Goal: Task Accomplishment & Management: Use online tool/utility

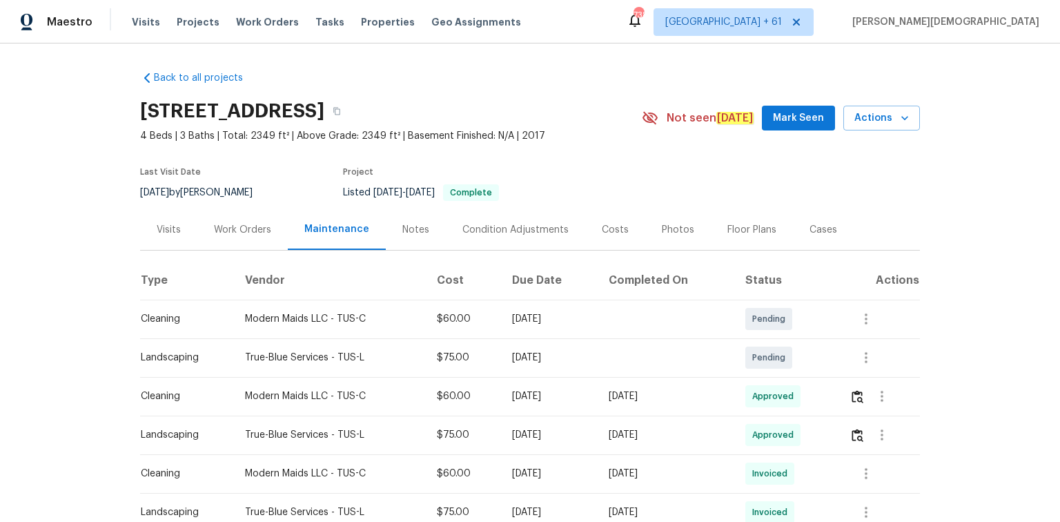
scroll to position [94, 0]
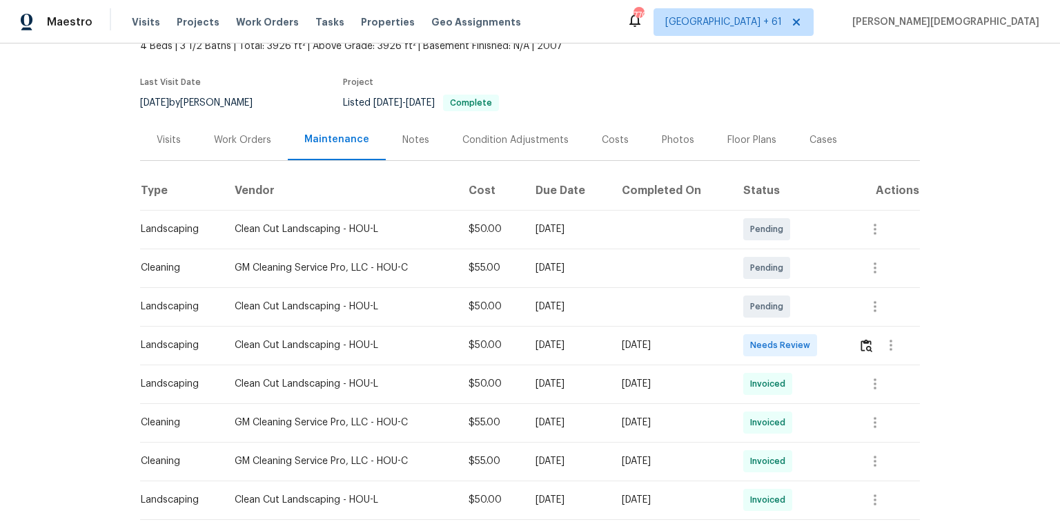
scroll to position [166, 0]
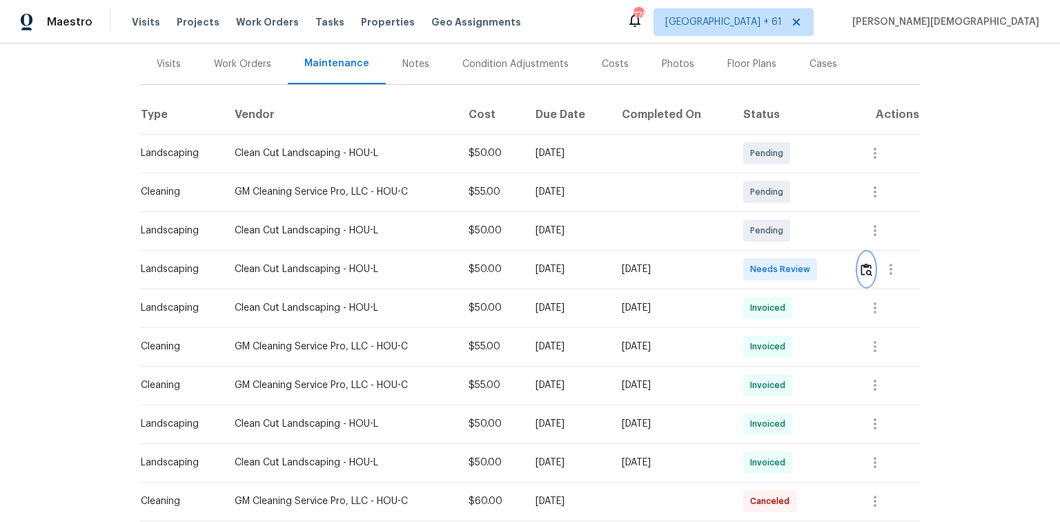
click at [863, 263] on img "button" at bounding box center [867, 269] width 12 height 13
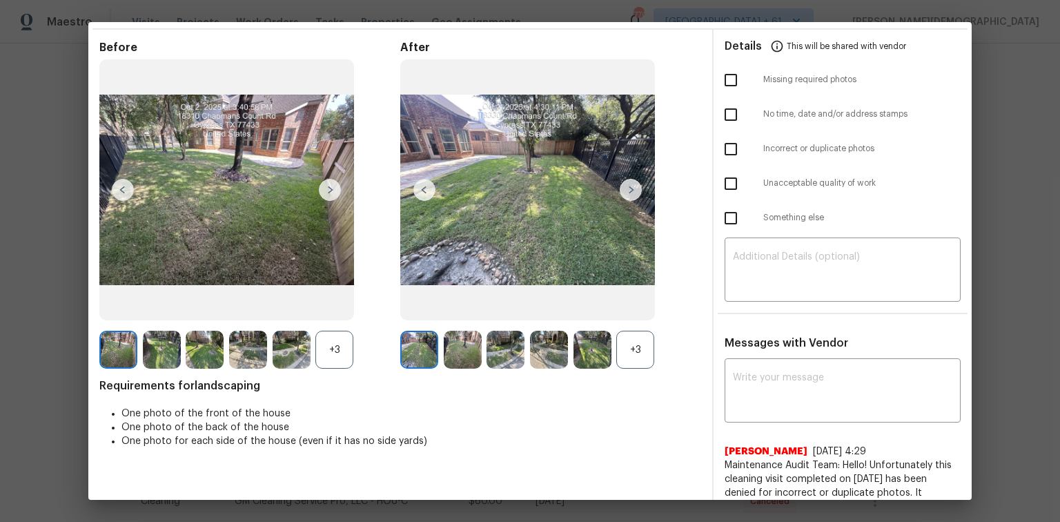
scroll to position [0, 0]
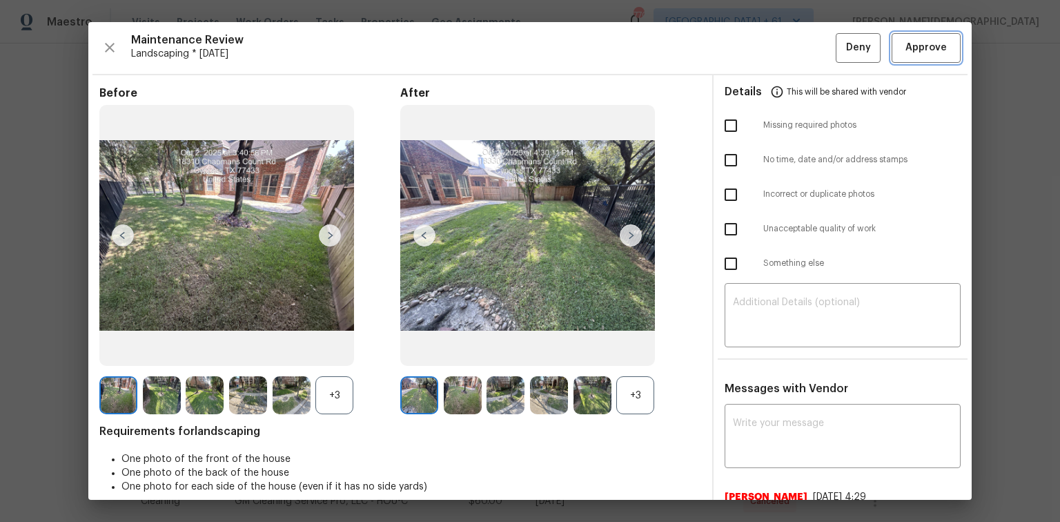
click at [930, 42] on span "Approve" at bounding box center [926, 47] width 41 height 17
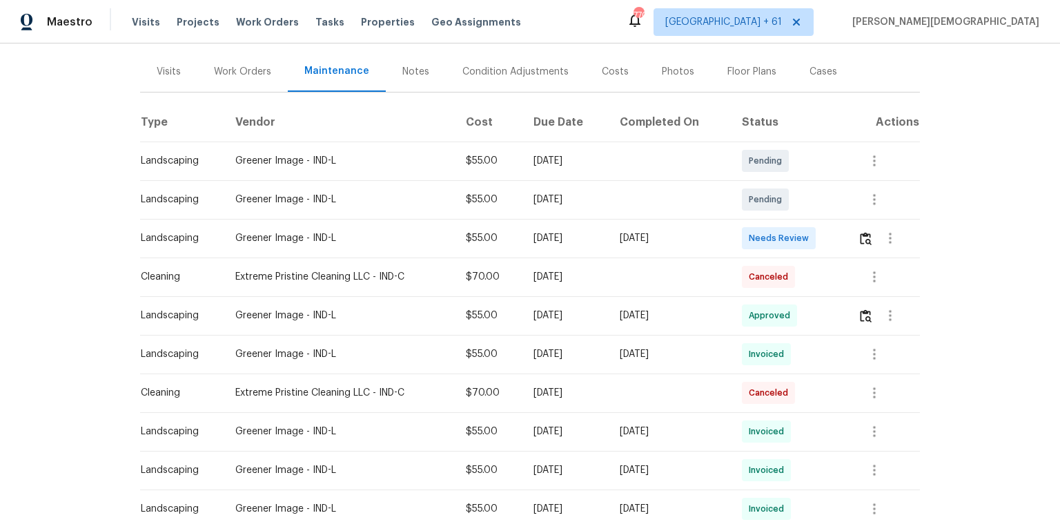
scroll to position [166, 0]
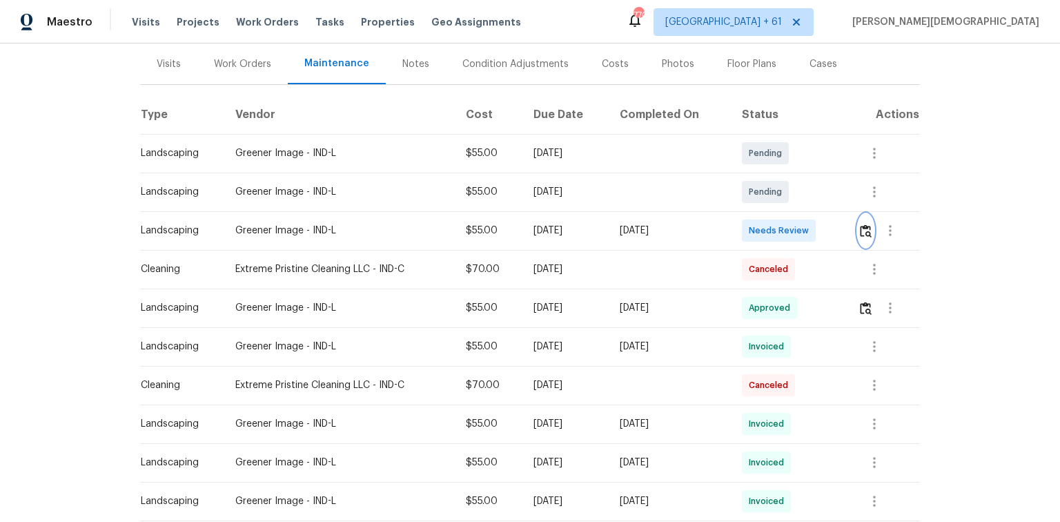
click at [754, 231] on button "button" at bounding box center [866, 230] width 16 height 33
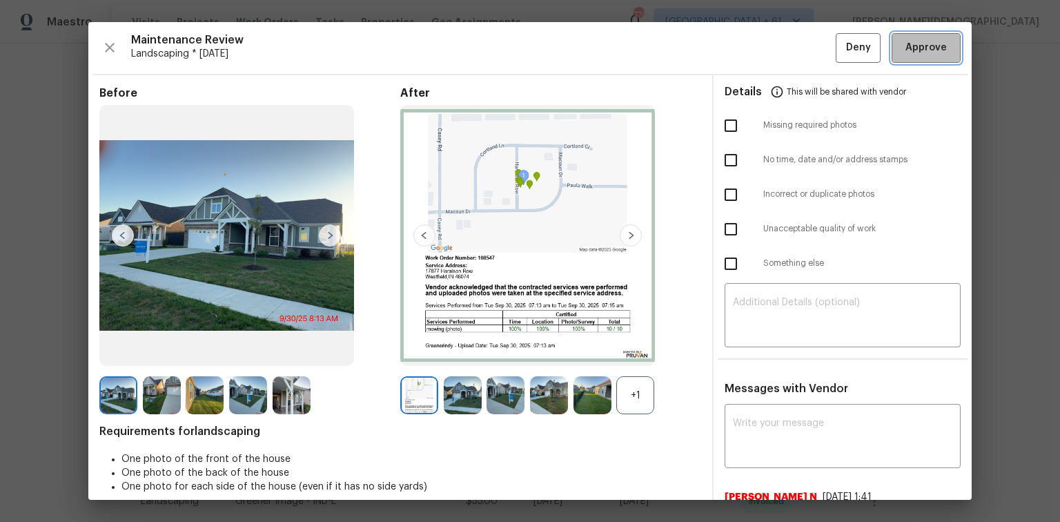
click at [754, 47] on span "Approve" at bounding box center [926, 47] width 41 height 17
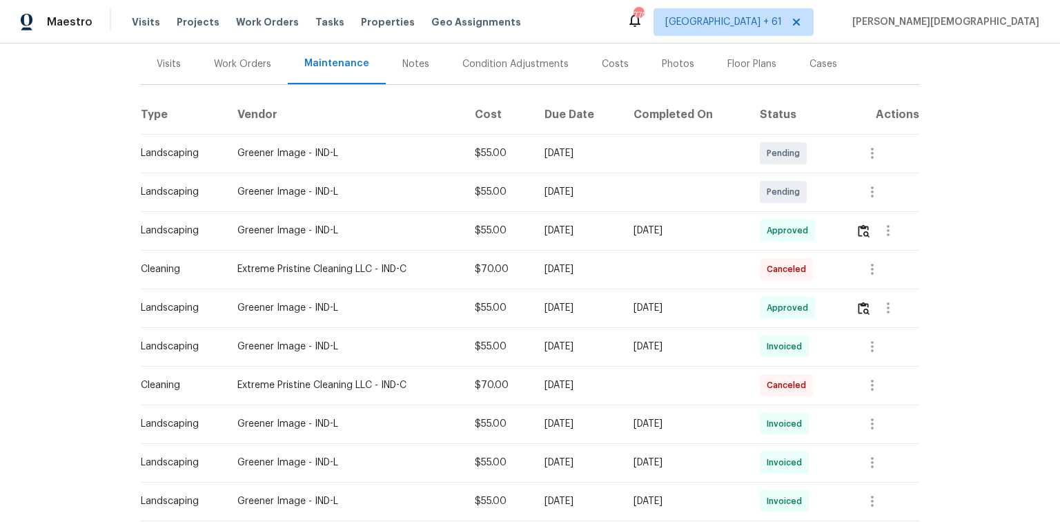
click at [723, 185] on td at bounding box center [686, 192] width 126 height 39
click at [663, 162] on td at bounding box center [686, 153] width 126 height 39
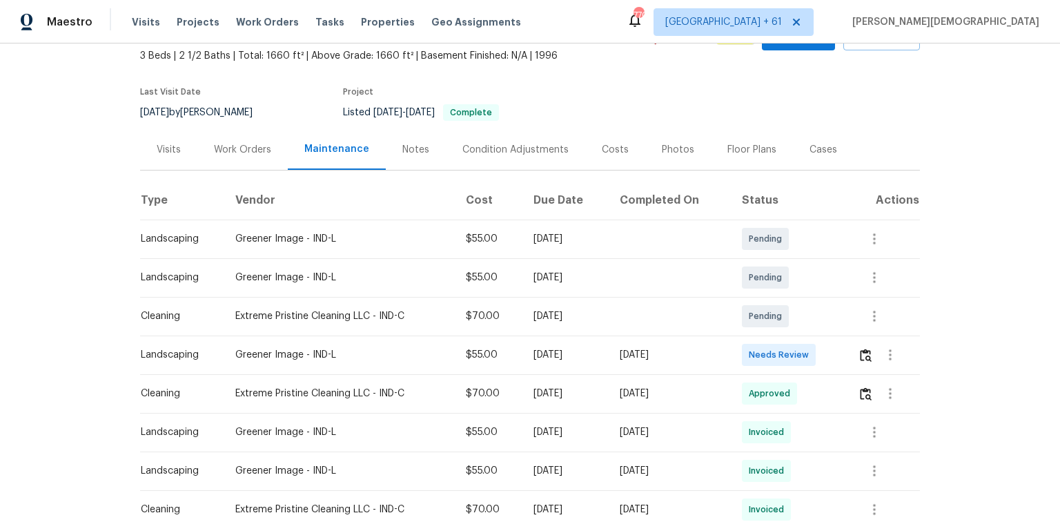
scroll to position [221, 0]
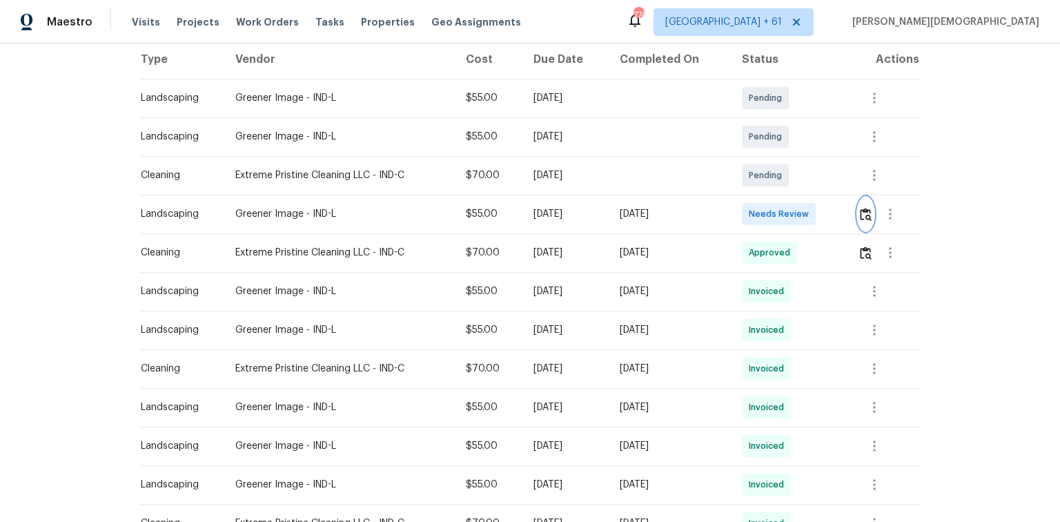
click at [866, 210] on img "button" at bounding box center [866, 214] width 12 height 13
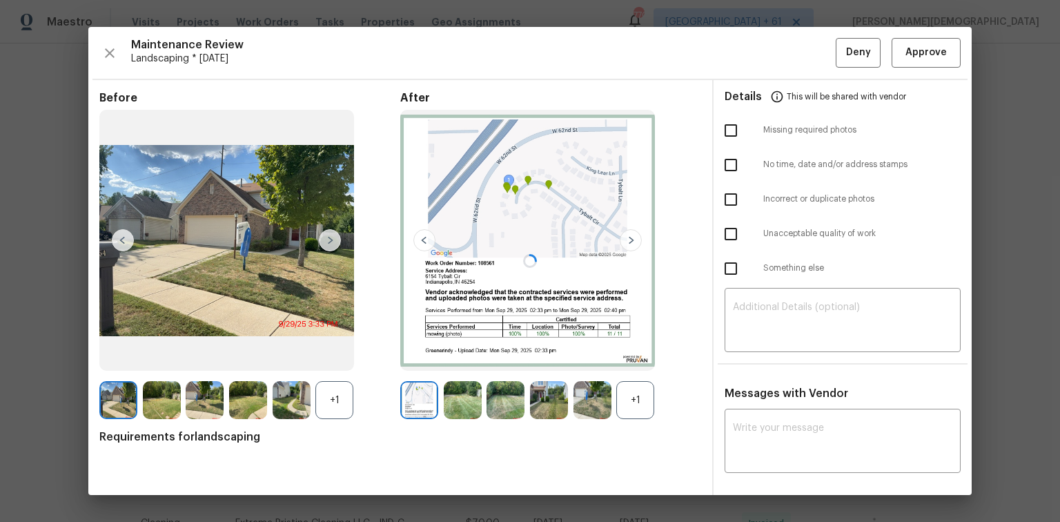
click at [941, 62] on div "Maintenance Review Landscaping * Mon, Sep 29 Deny Approve Before +1 After +1 Re…" at bounding box center [530, 261] width 884 height 468
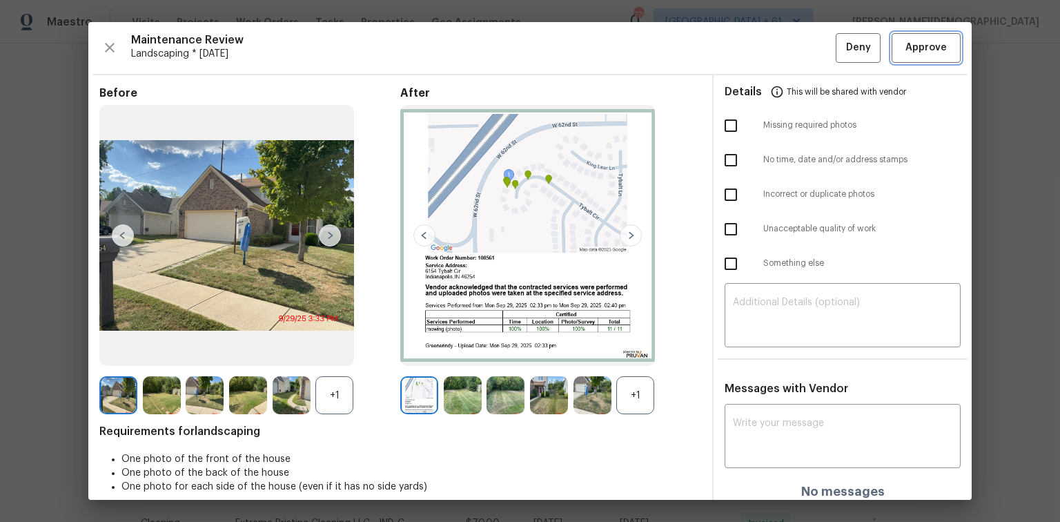
click at [918, 45] on span "Approve" at bounding box center [926, 47] width 41 height 17
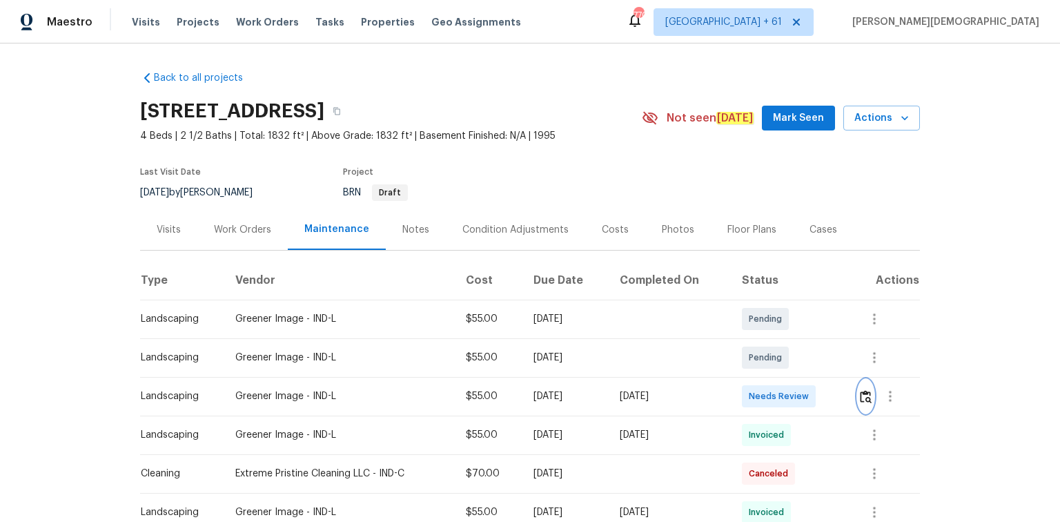
click at [754, 349] on img "button" at bounding box center [866, 396] width 12 height 13
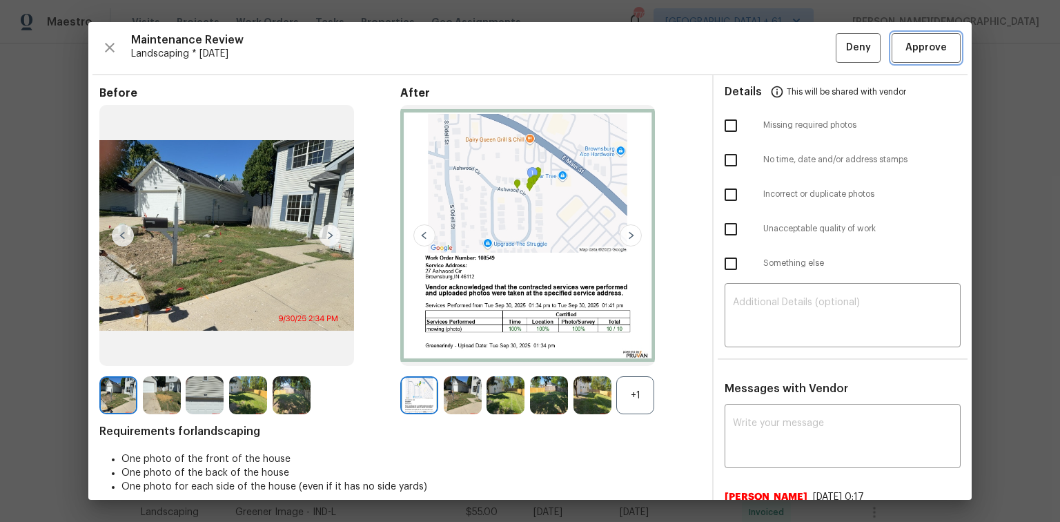
click at [754, 43] on span "Approve" at bounding box center [926, 47] width 41 height 17
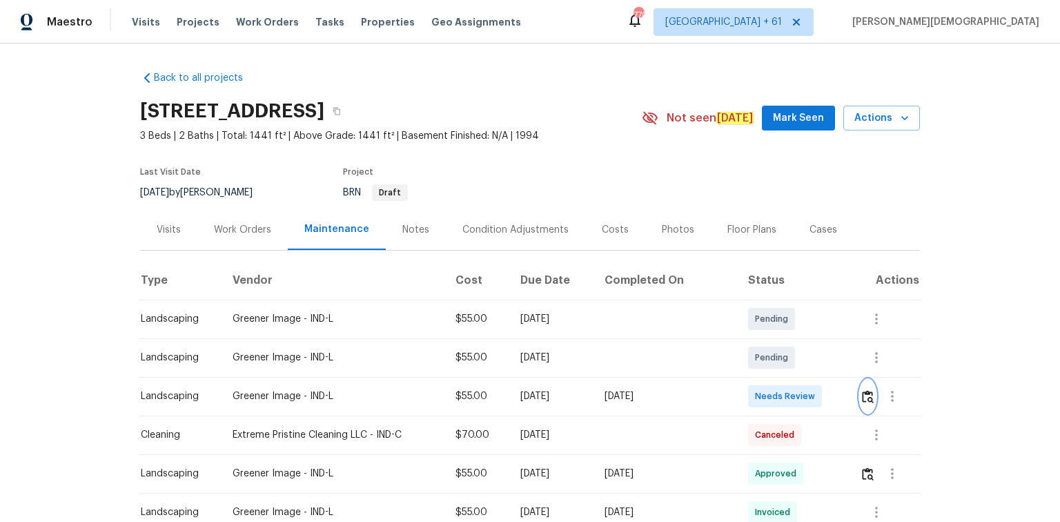
click at [754, 349] on img "button" at bounding box center [868, 396] width 12 height 13
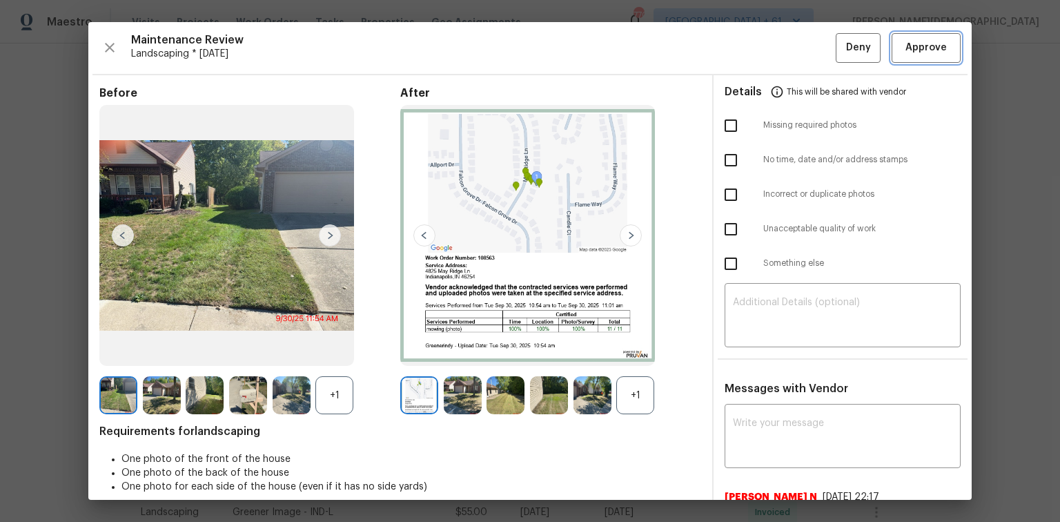
click at [754, 38] on button "Approve" at bounding box center [926, 48] width 69 height 30
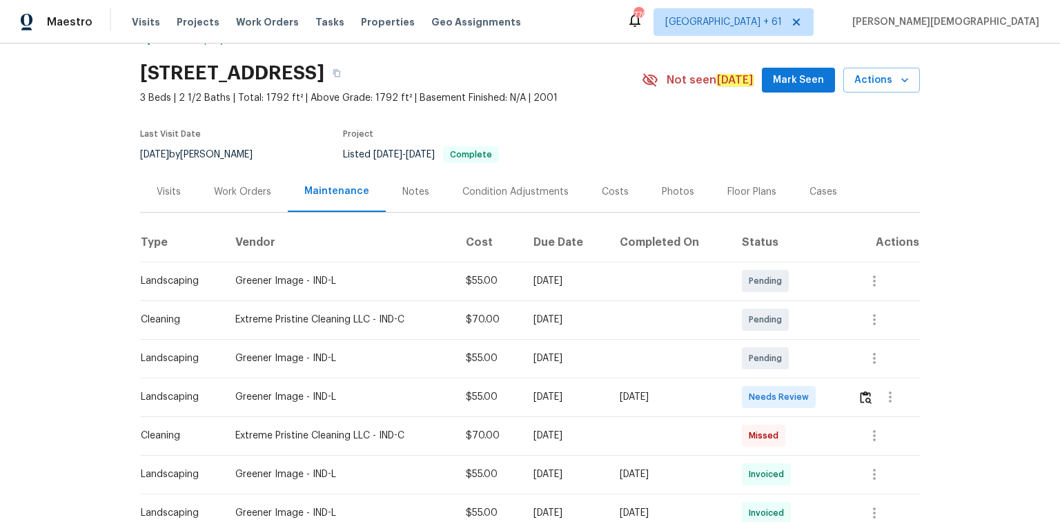
scroll to position [110, 0]
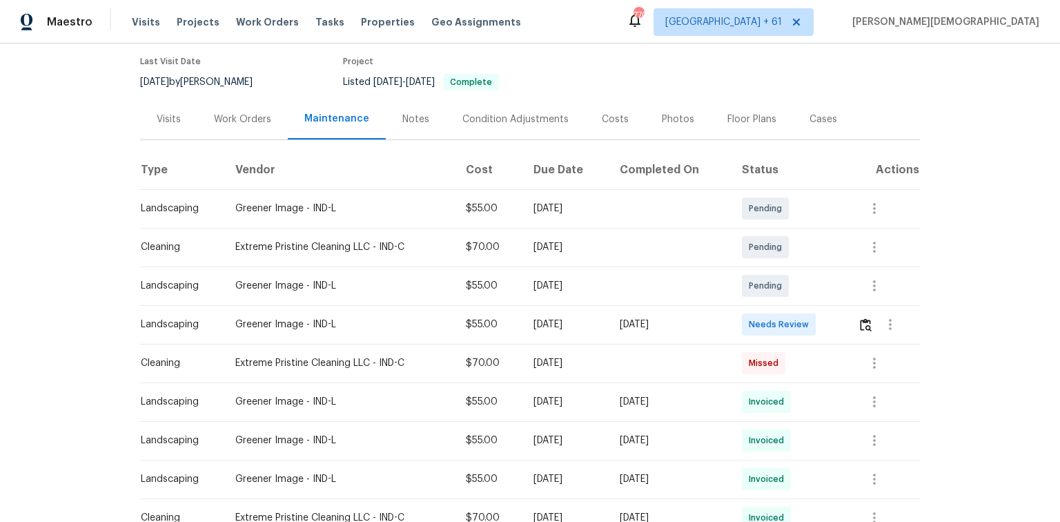
click at [754, 321] on td at bounding box center [883, 324] width 73 height 39
click at [754, 318] on img "button" at bounding box center [866, 324] width 12 height 13
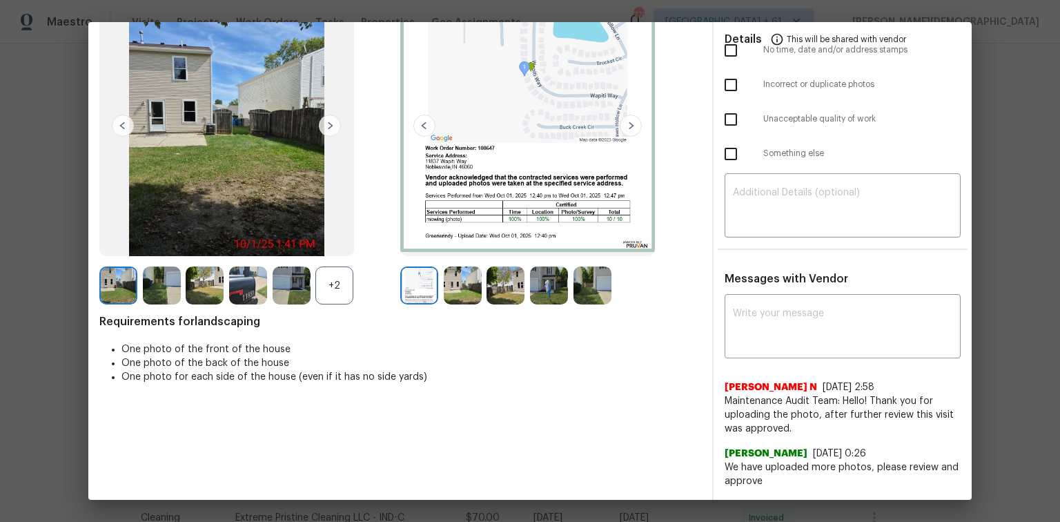
scroll to position [0, 0]
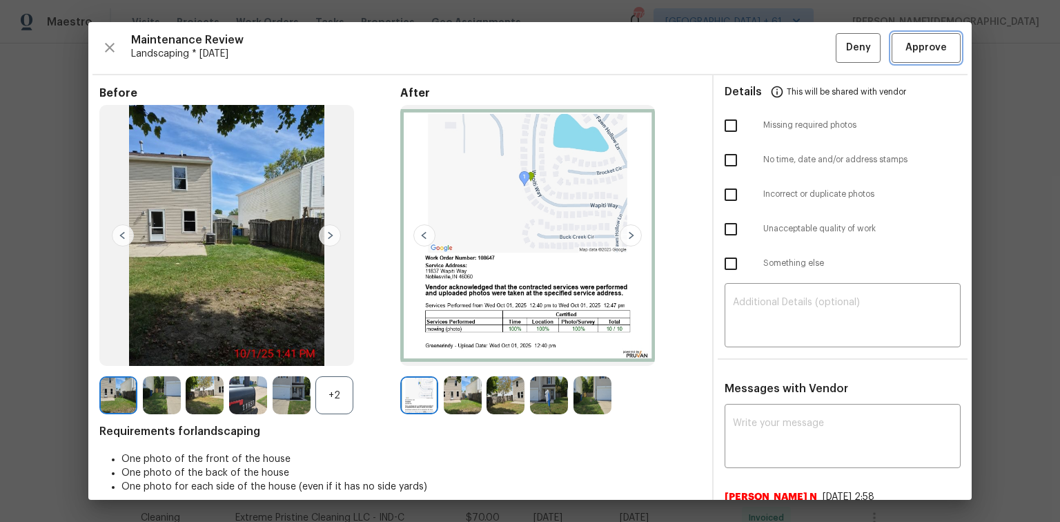
click at [754, 50] on span "Approve" at bounding box center [926, 47] width 47 height 17
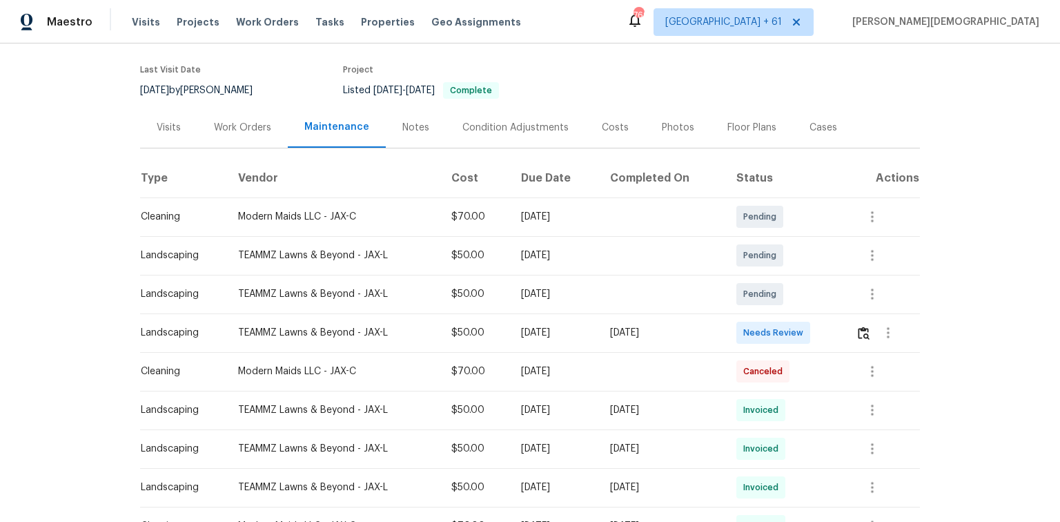
scroll to position [110, 0]
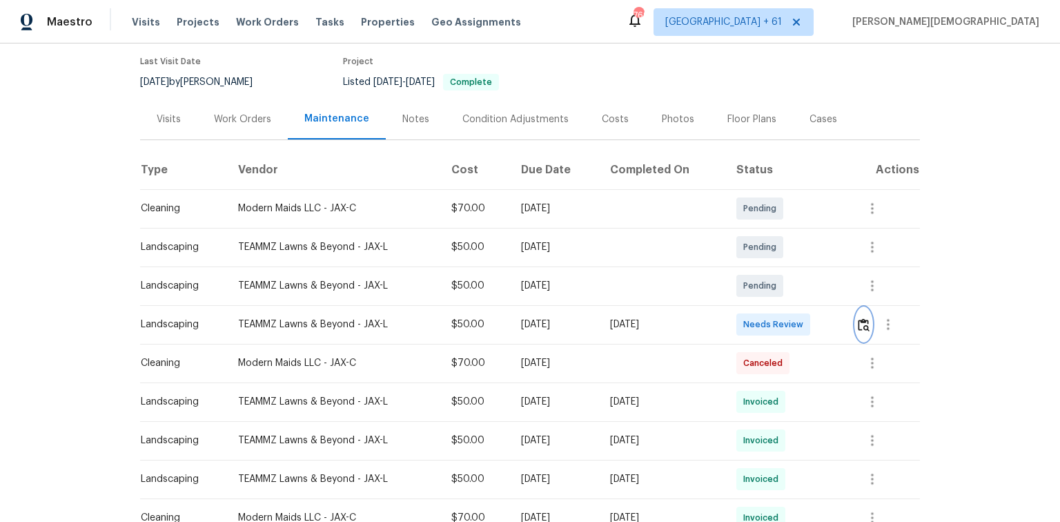
click at [754, 318] on img "button" at bounding box center [864, 324] width 12 height 13
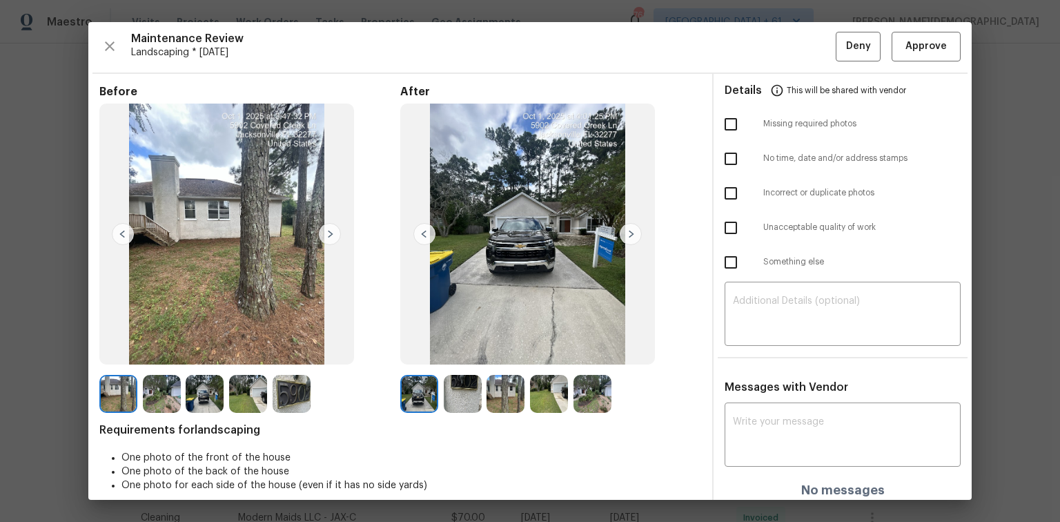
scroll to position [0, 0]
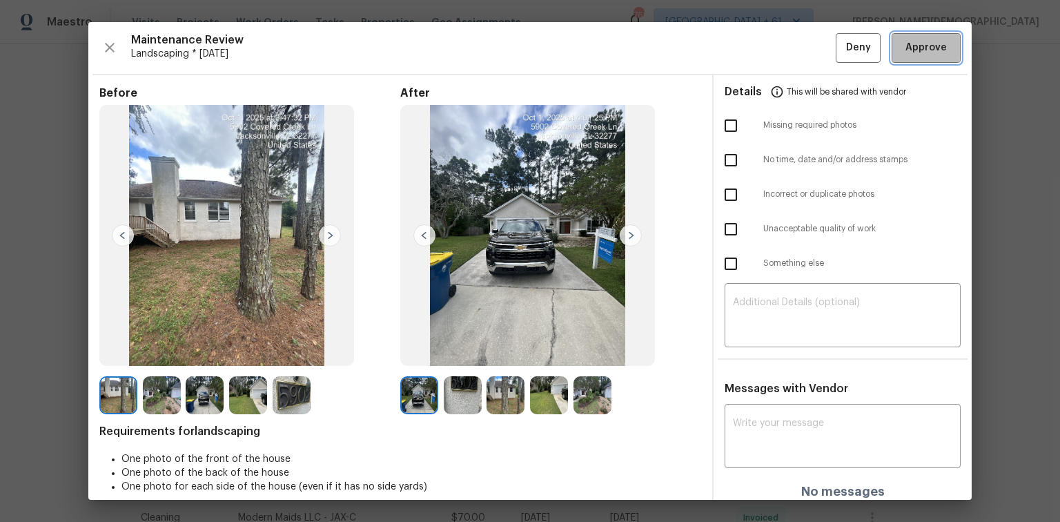
click at [754, 61] on button "Approve" at bounding box center [926, 48] width 69 height 30
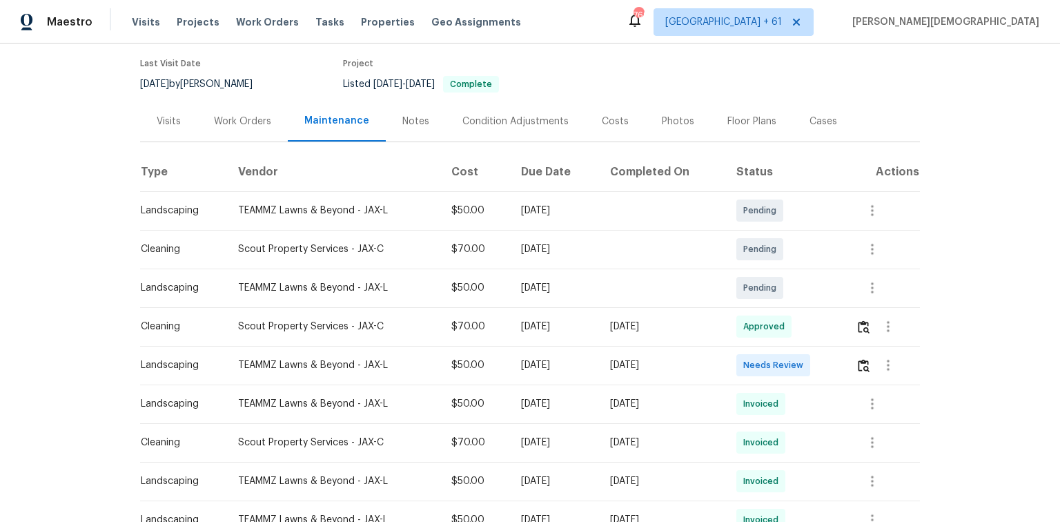
scroll to position [166, 0]
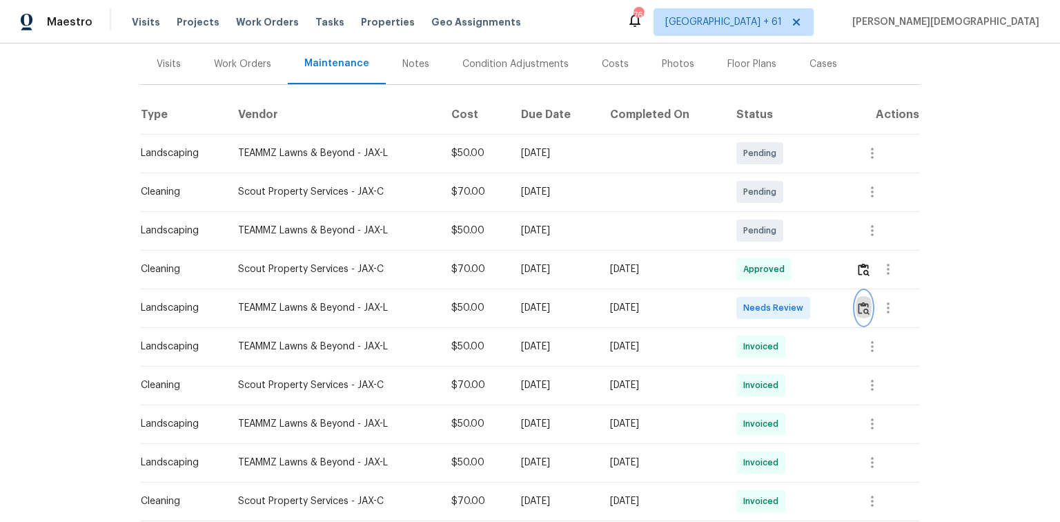
click at [754, 293] on button "button" at bounding box center [864, 307] width 16 height 33
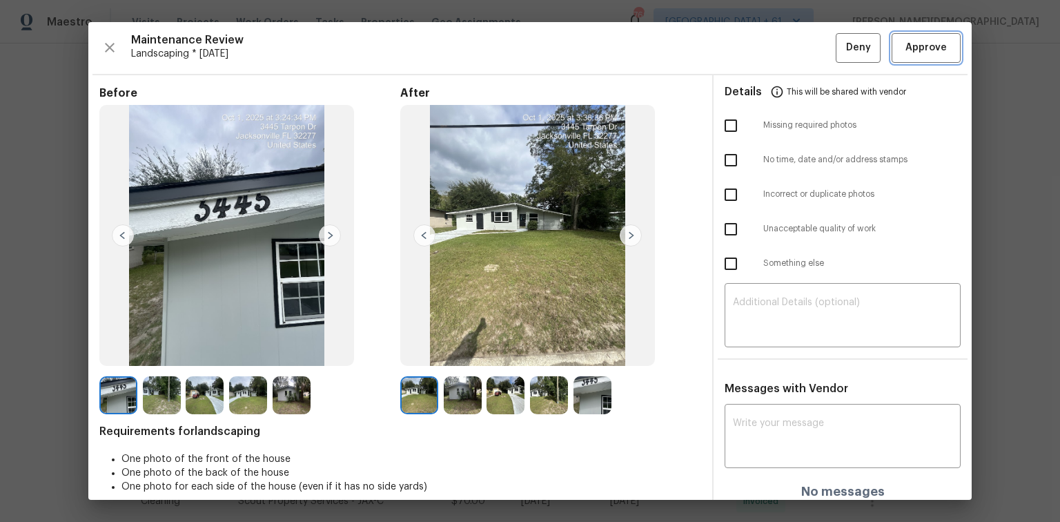
click at [754, 39] on span "Approve" at bounding box center [926, 47] width 41 height 17
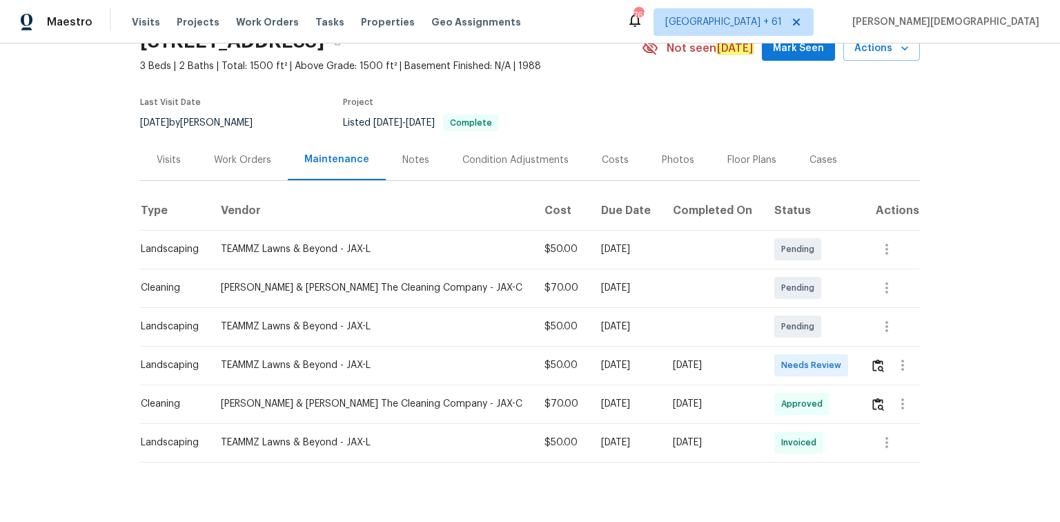
scroll to position [94, 0]
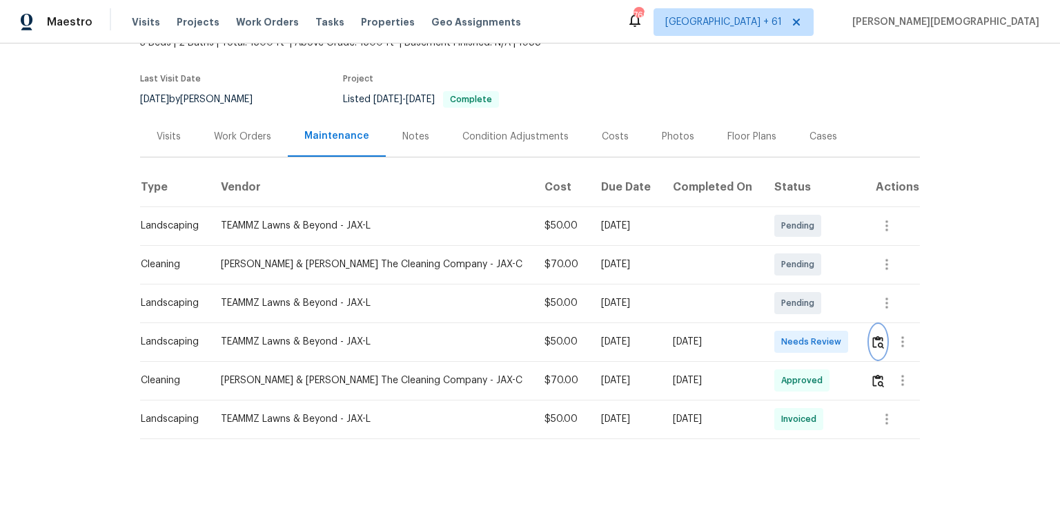
click at [754, 335] on img "button" at bounding box center [878, 341] width 12 height 13
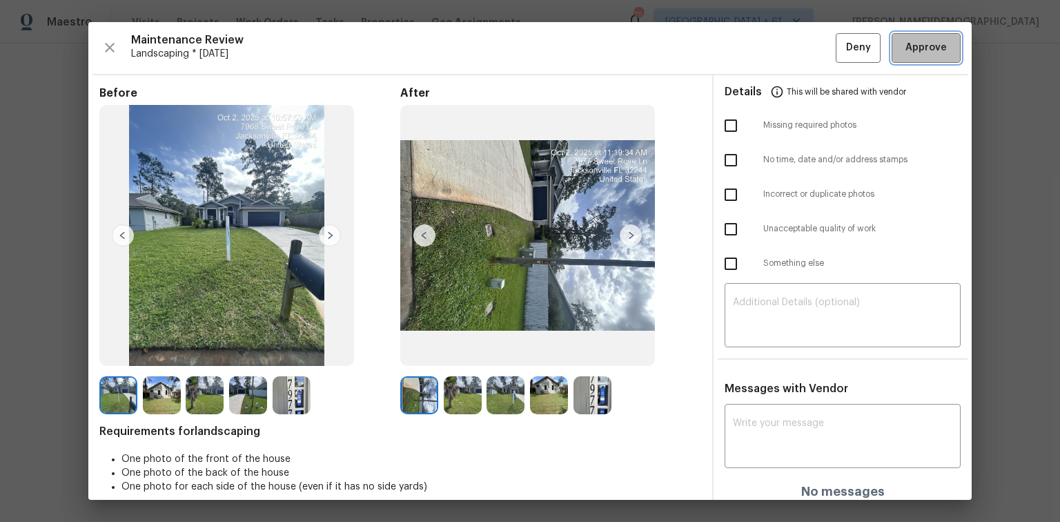
click at [754, 52] on span "Approve" at bounding box center [926, 47] width 41 height 17
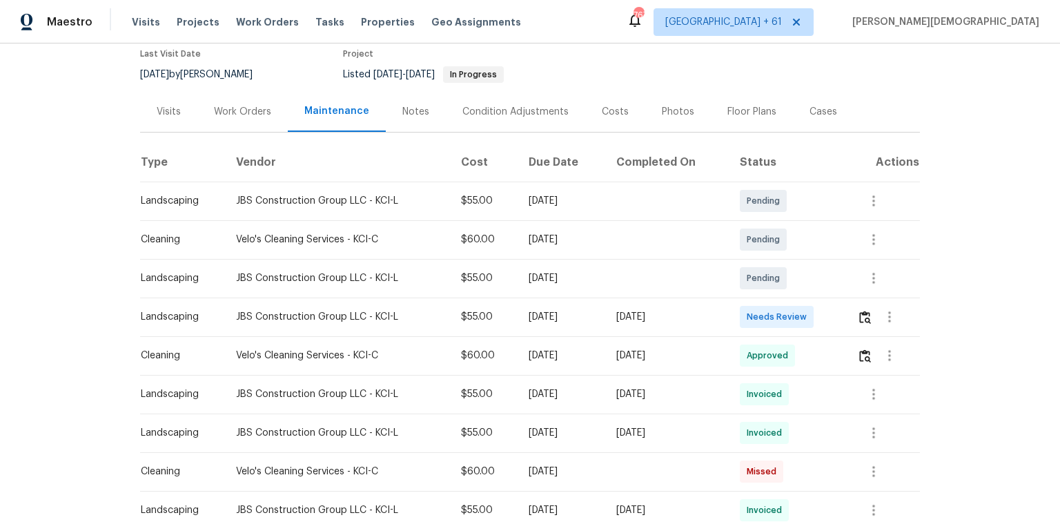
scroll to position [221, 0]
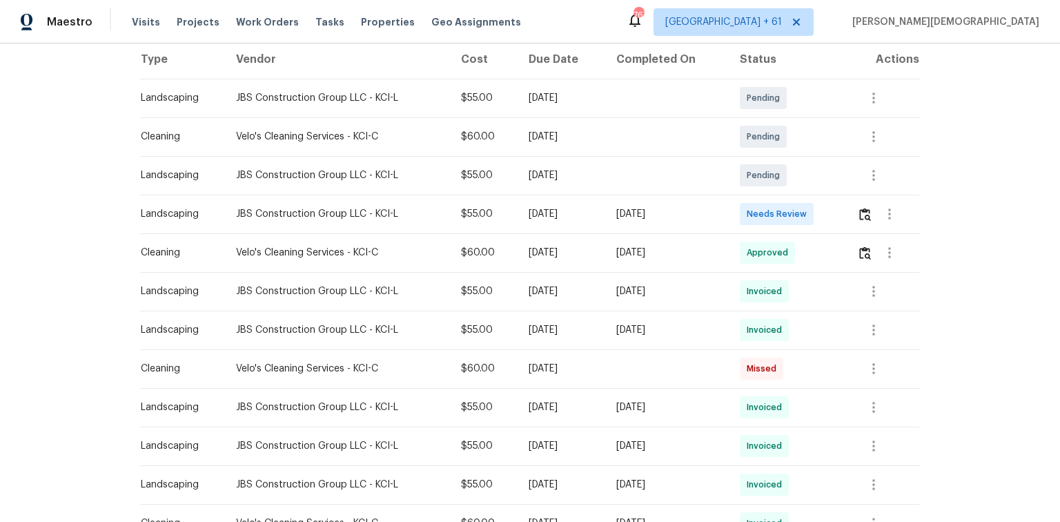
click at [754, 217] on div at bounding box center [888, 213] width 62 height 33
click at [754, 210] on img "button" at bounding box center [865, 214] width 12 height 13
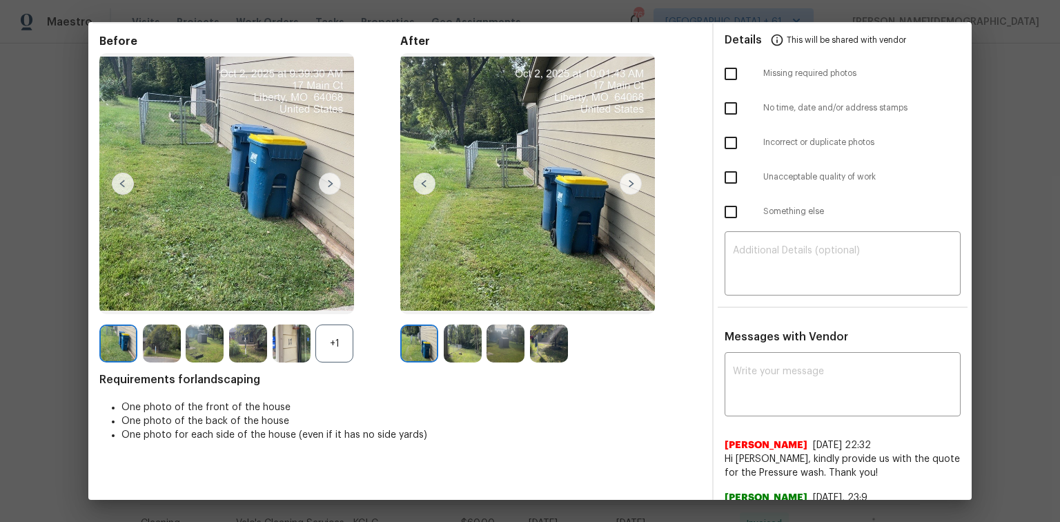
scroll to position [0, 0]
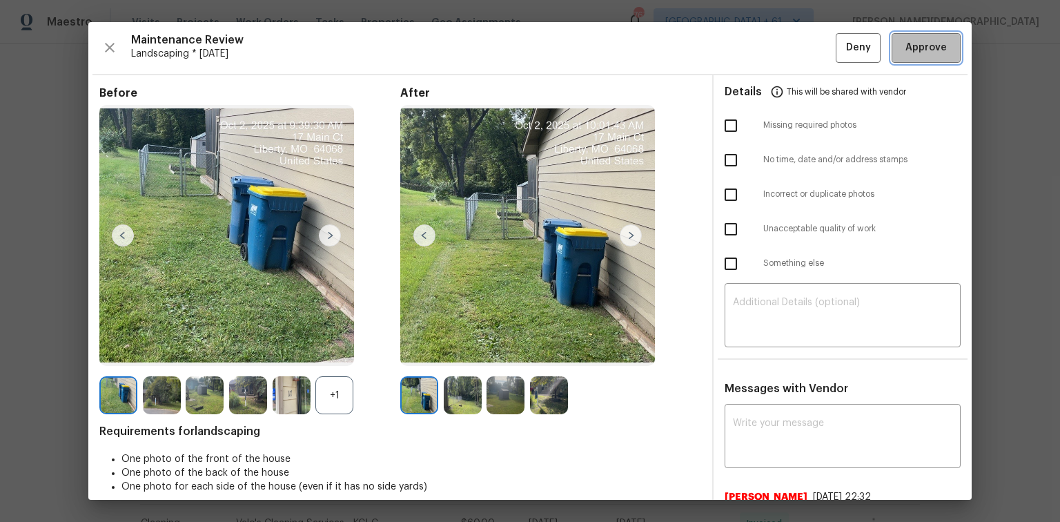
click at [754, 39] on span "Approve" at bounding box center [926, 47] width 41 height 17
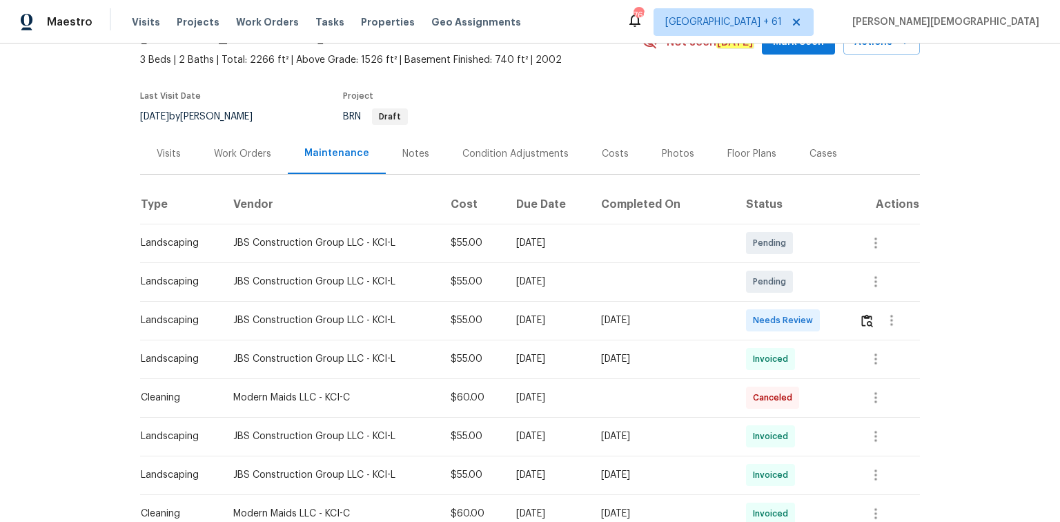
scroll to position [110, 0]
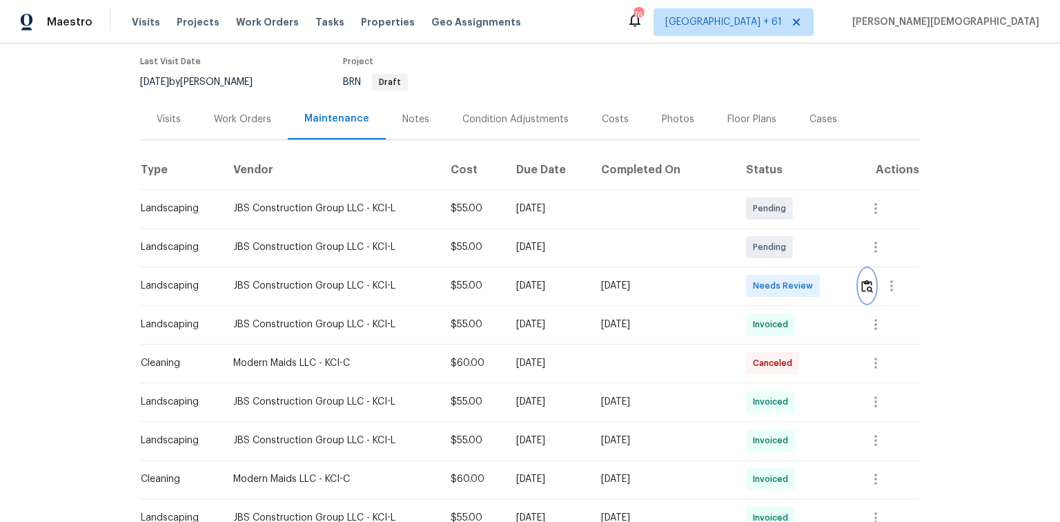
click at [754, 280] on img "button" at bounding box center [867, 286] width 12 height 13
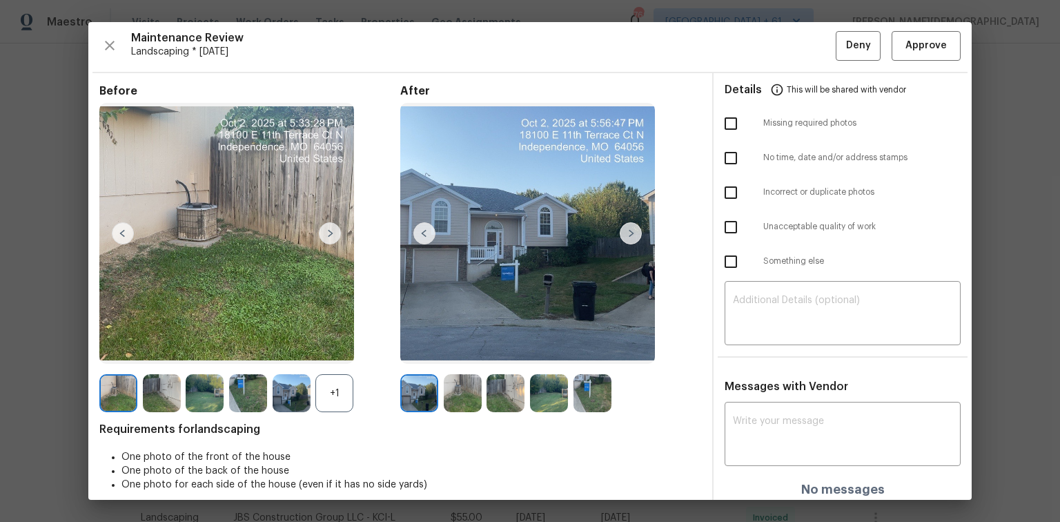
scroll to position [0, 0]
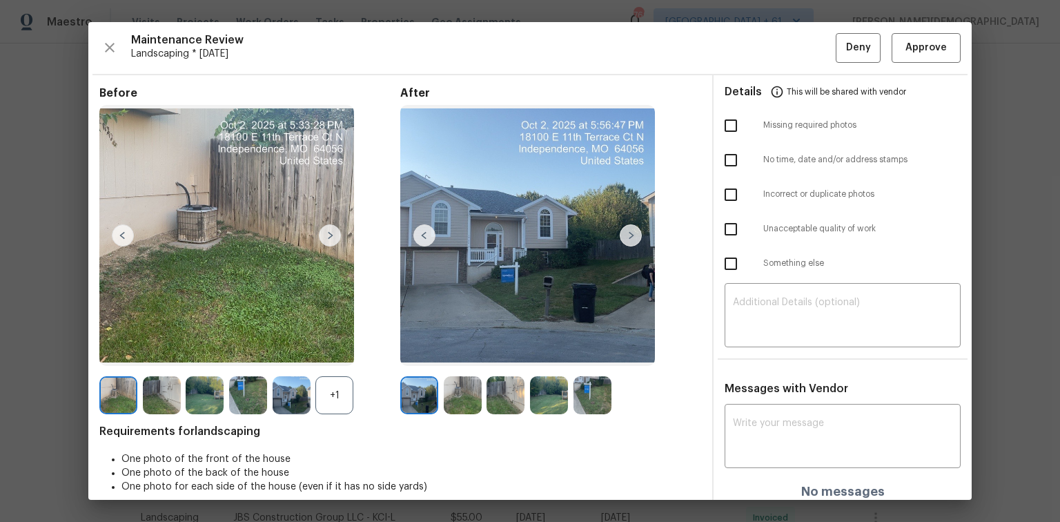
click at [754, 31] on div "Maintenance Review Landscaping * Mon, Sep 29 Deny Approve Before +1 After Requi…" at bounding box center [530, 261] width 884 height 478
click at [754, 42] on span "Approve" at bounding box center [926, 47] width 41 height 17
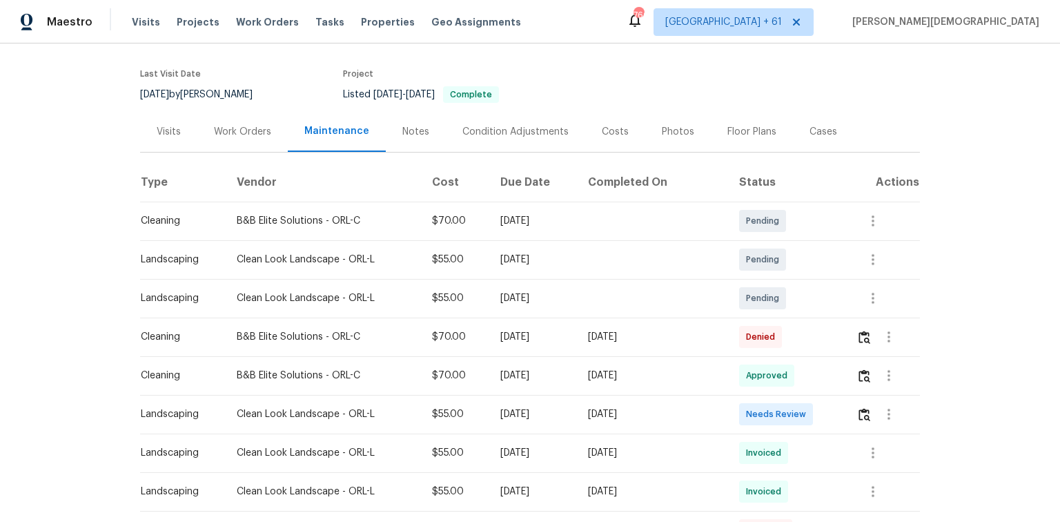
scroll to position [221, 0]
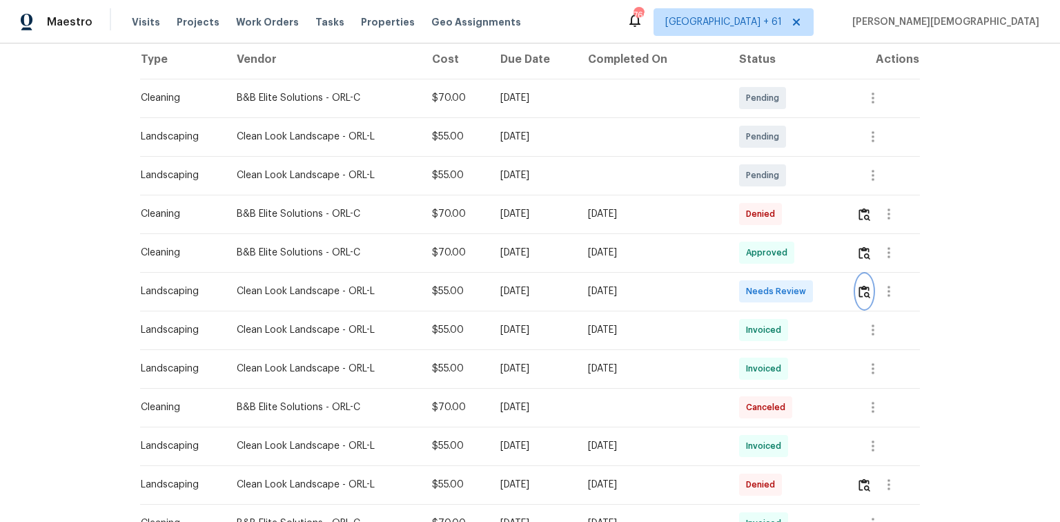
click at [754, 285] on img "button" at bounding box center [865, 291] width 12 height 13
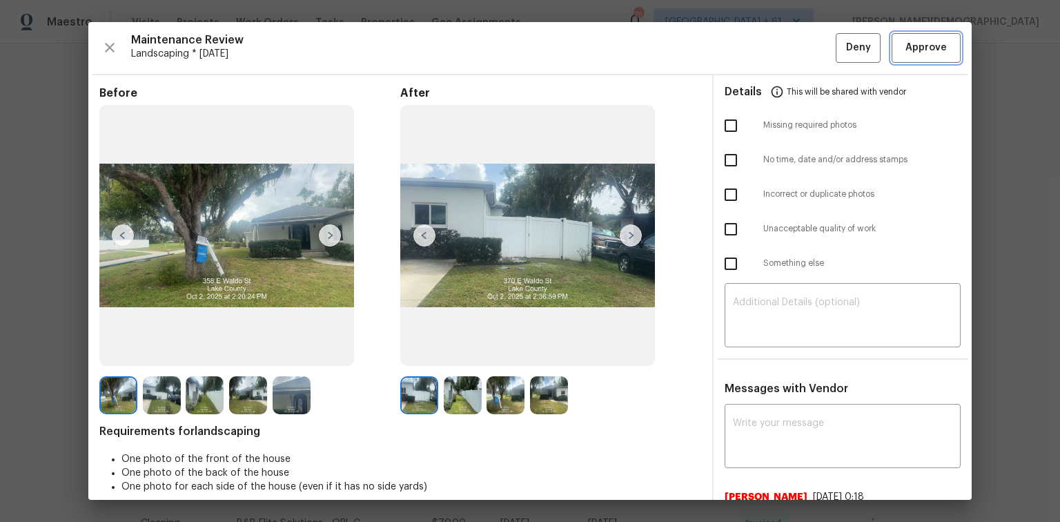
click at [754, 49] on span "Approve" at bounding box center [926, 47] width 41 height 17
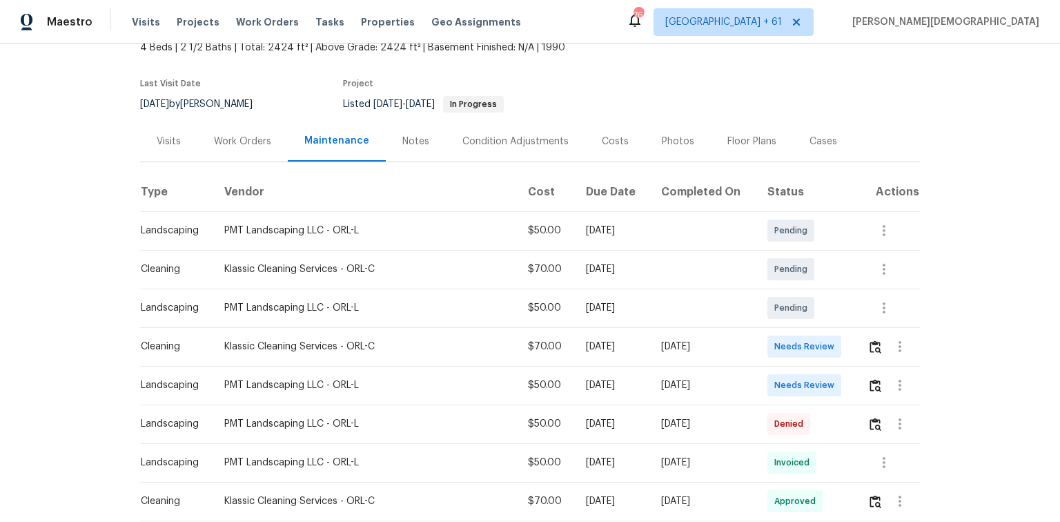
scroll to position [166, 0]
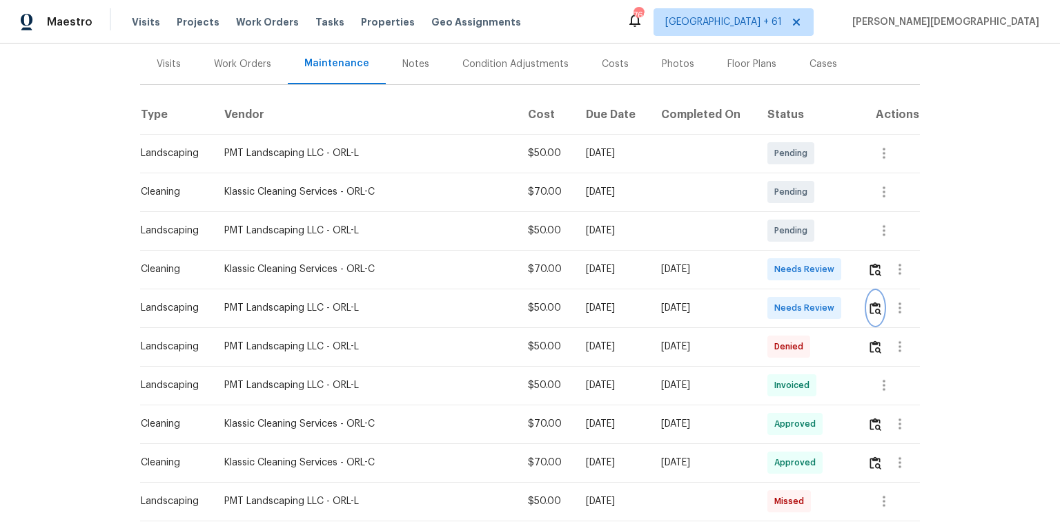
click at [754, 302] on img "button" at bounding box center [876, 308] width 12 height 13
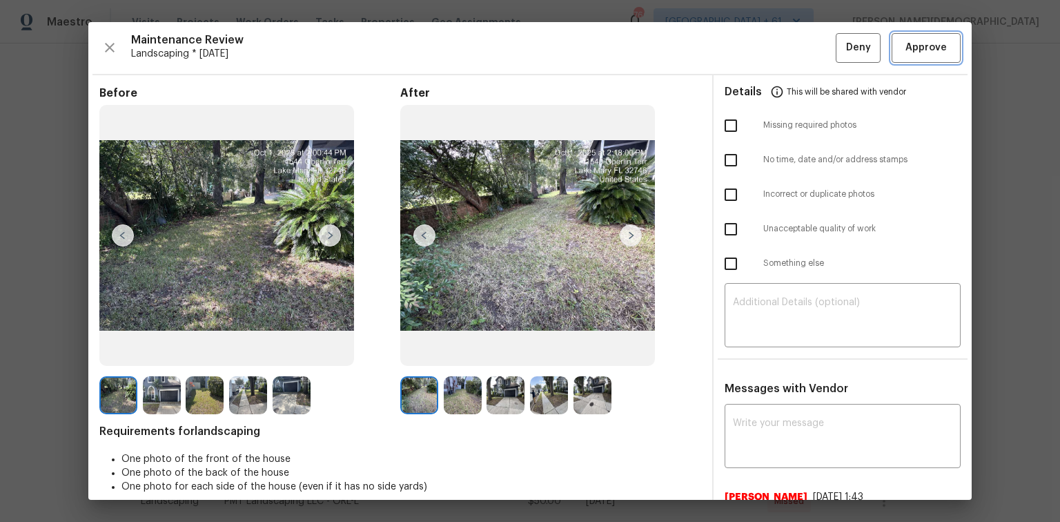
click at [754, 50] on span "Approve" at bounding box center [926, 47] width 41 height 17
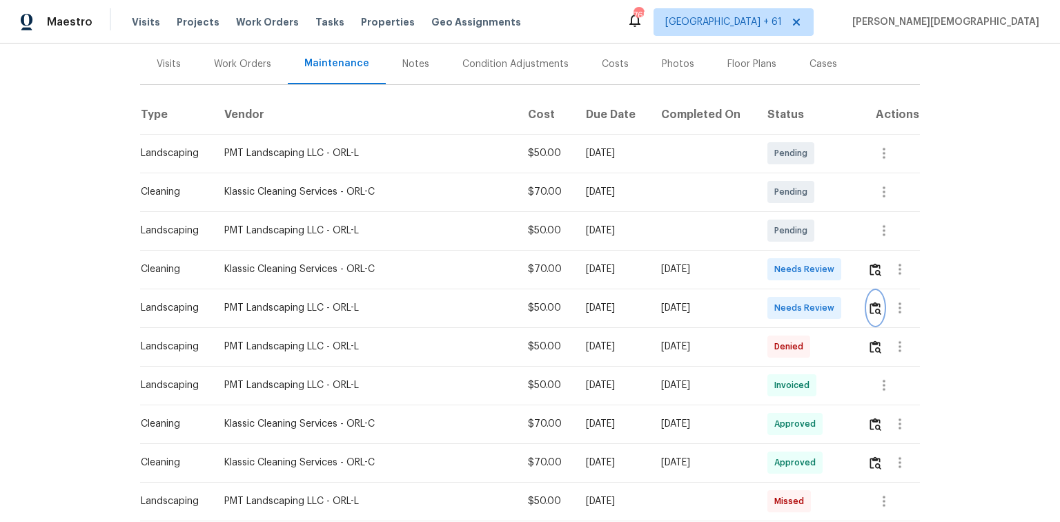
click at [754, 302] on img "button" at bounding box center [876, 308] width 12 height 13
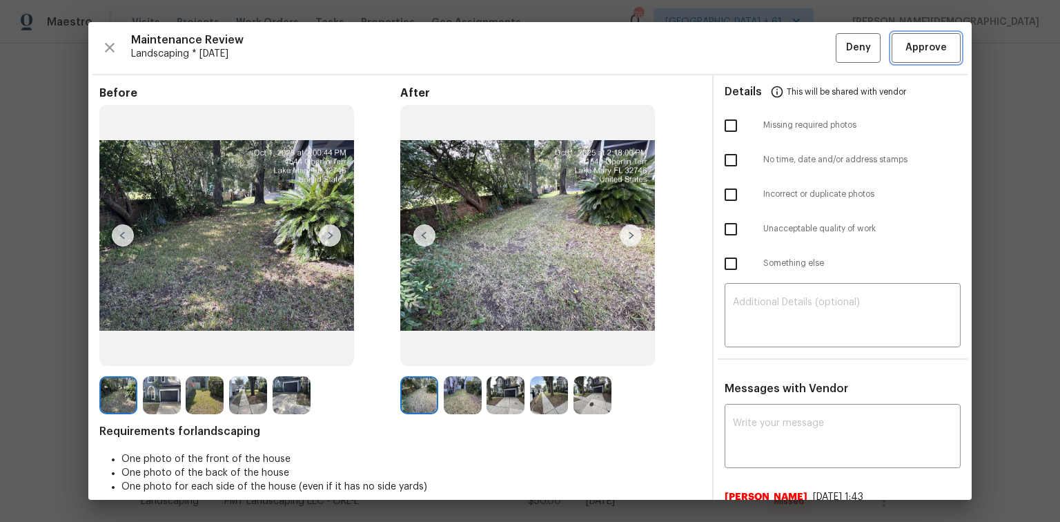
click at [754, 33] on button "Approve" at bounding box center [926, 48] width 69 height 30
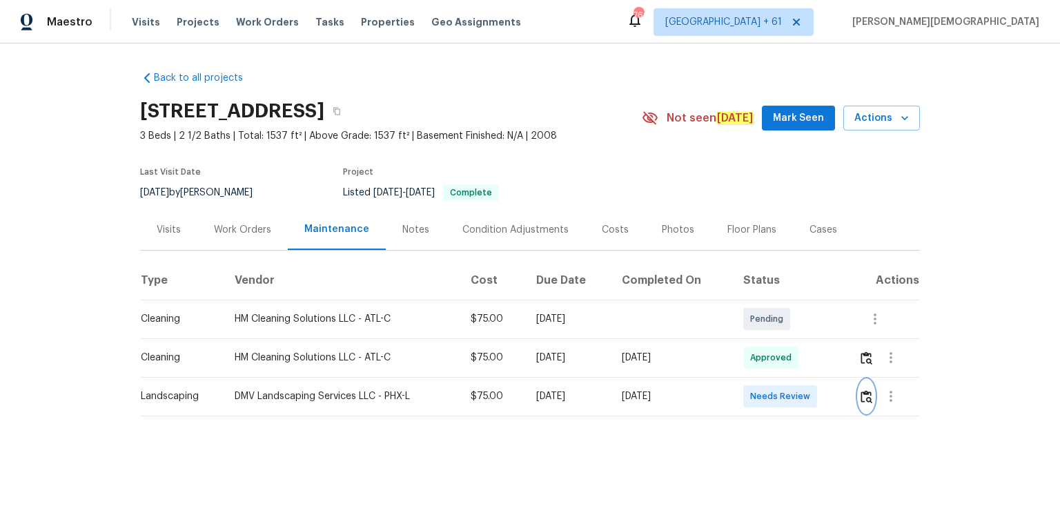
click at [864, 381] on button "button" at bounding box center [867, 396] width 16 height 33
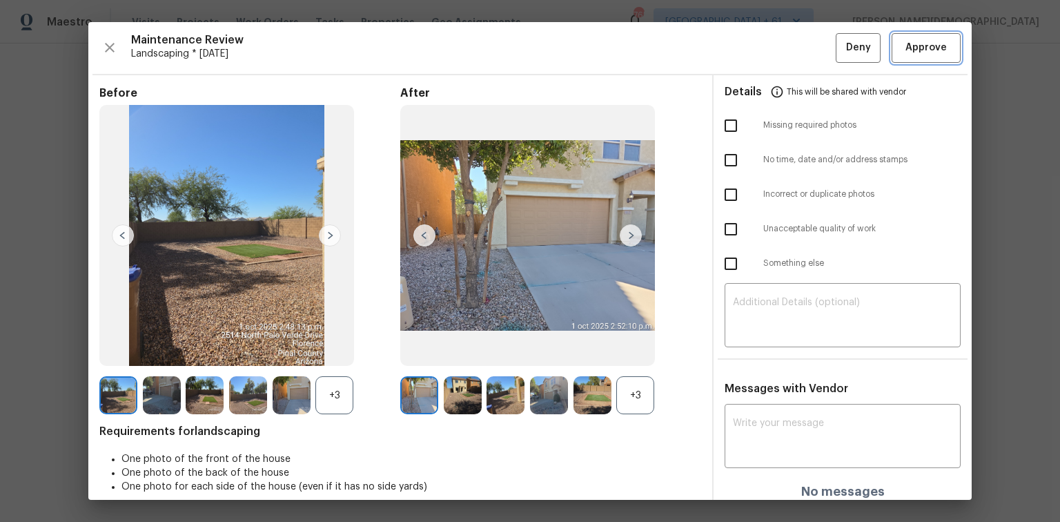
click at [921, 50] on span "Approve" at bounding box center [926, 47] width 41 height 17
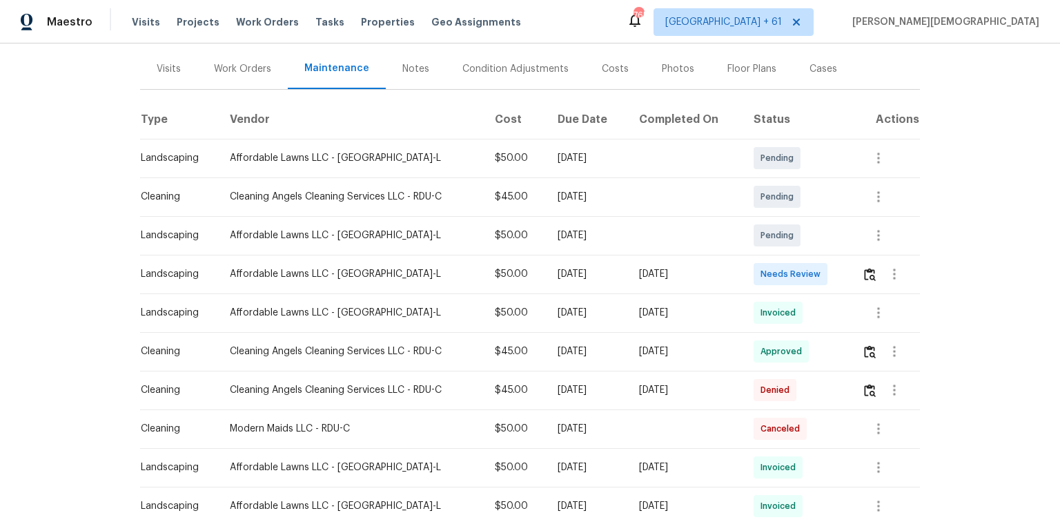
scroll to position [166, 0]
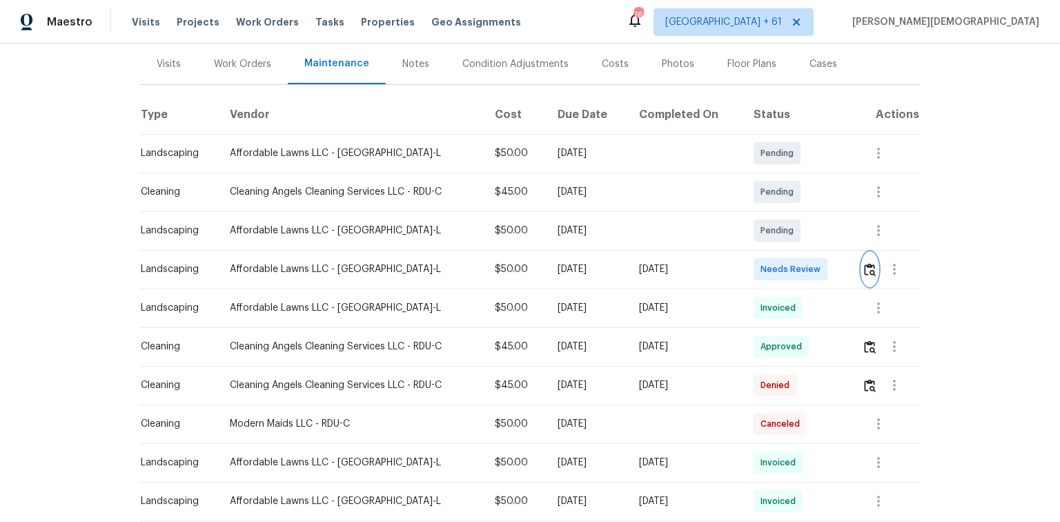
click at [754, 263] on img "button" at bounding box center [870, 269] width 12 height 13
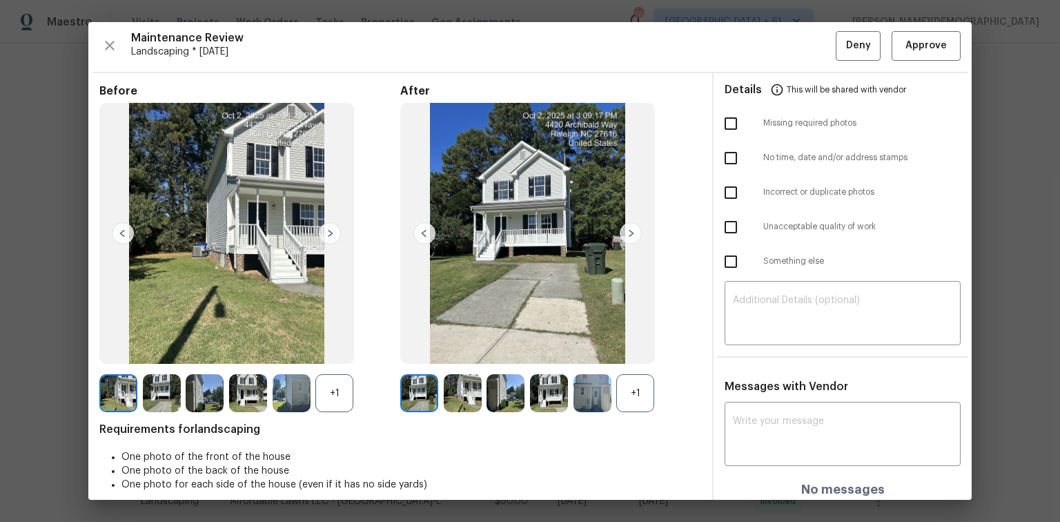
scroll to position [0, 0]
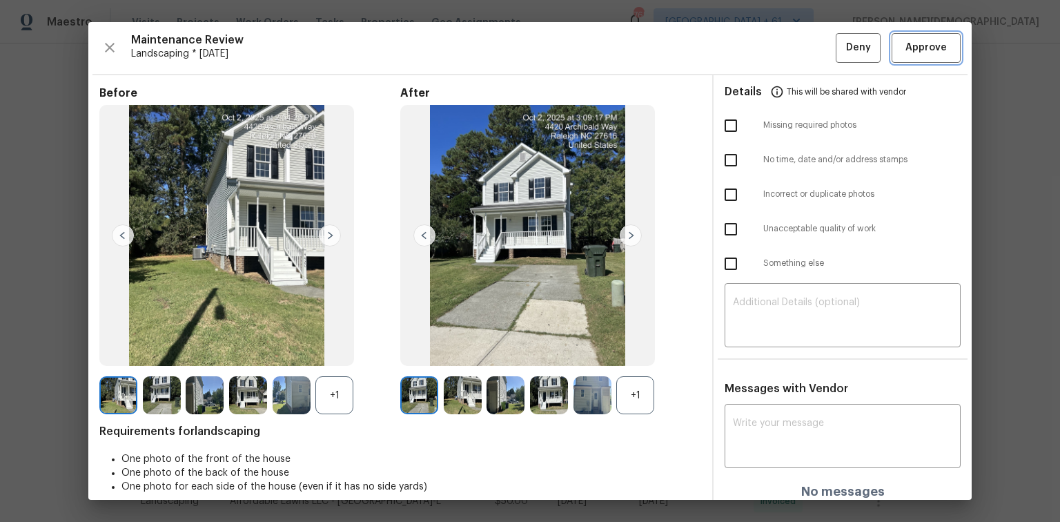
click at [754, 47] on span "Approve" at bounding box center [926, 47] width 41 height 17
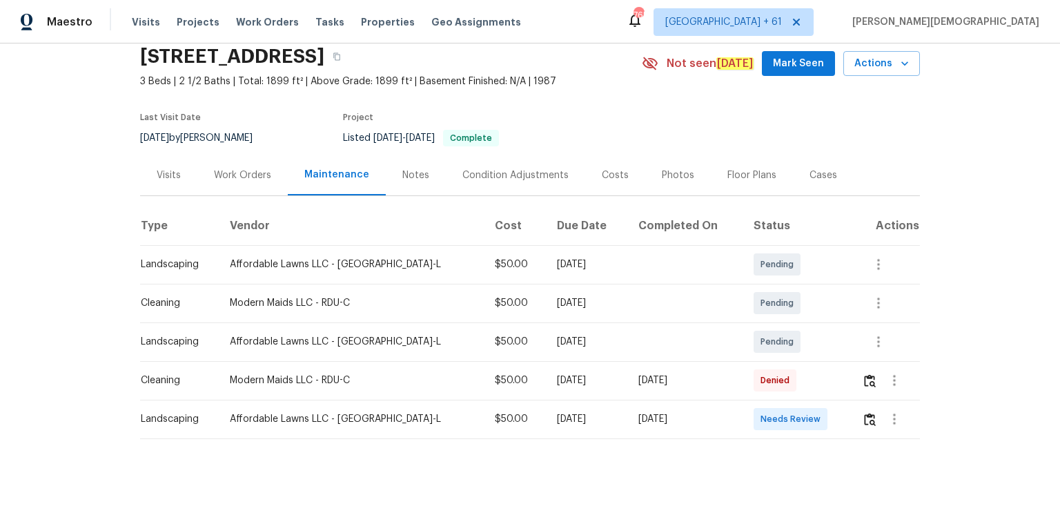
scroll to position [55, 0]
click at [754, 349] on img "button" at bounding box center [870, 419] width 12 height 13
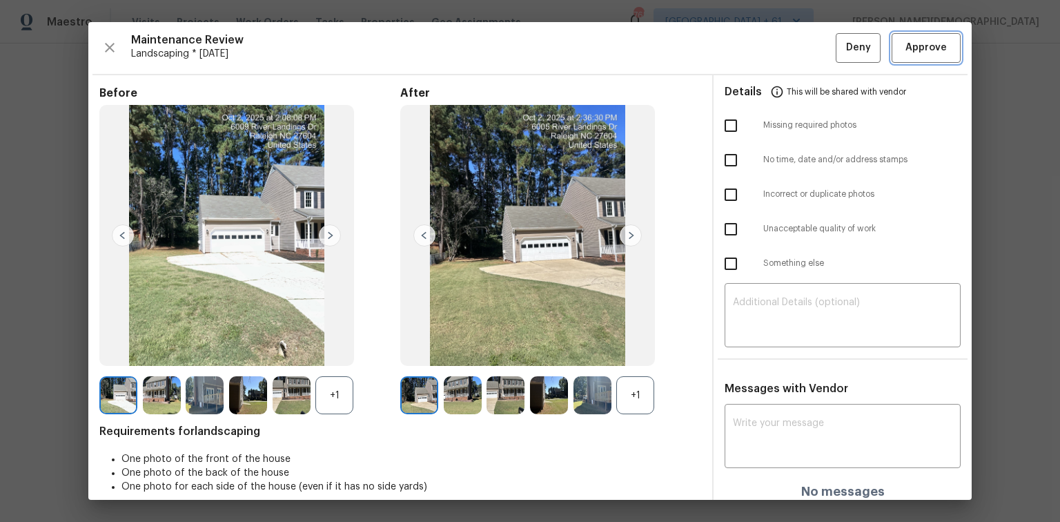
click at [754, 55] on span "Approve" at bounding box center [926, 47] width 41 height 17
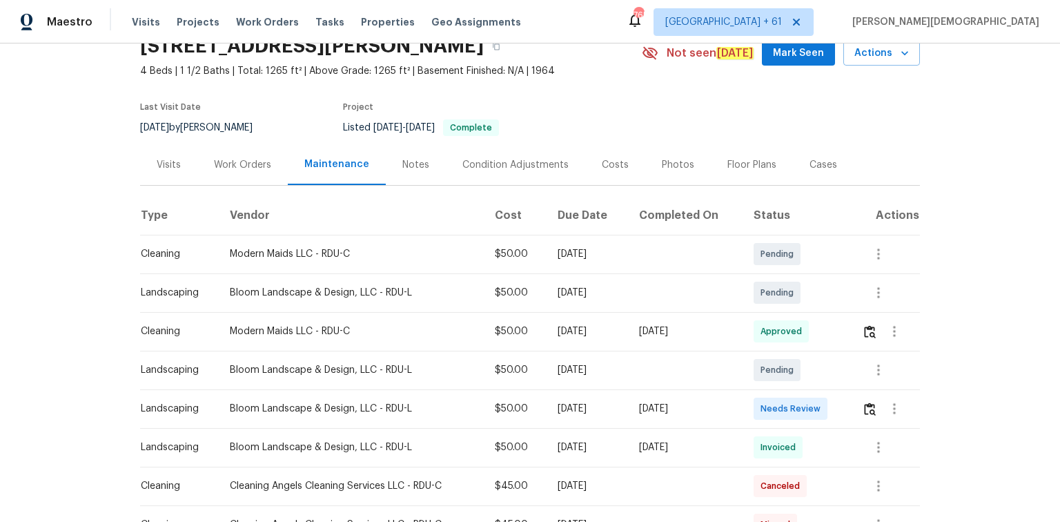
scroll to position [166, 0]
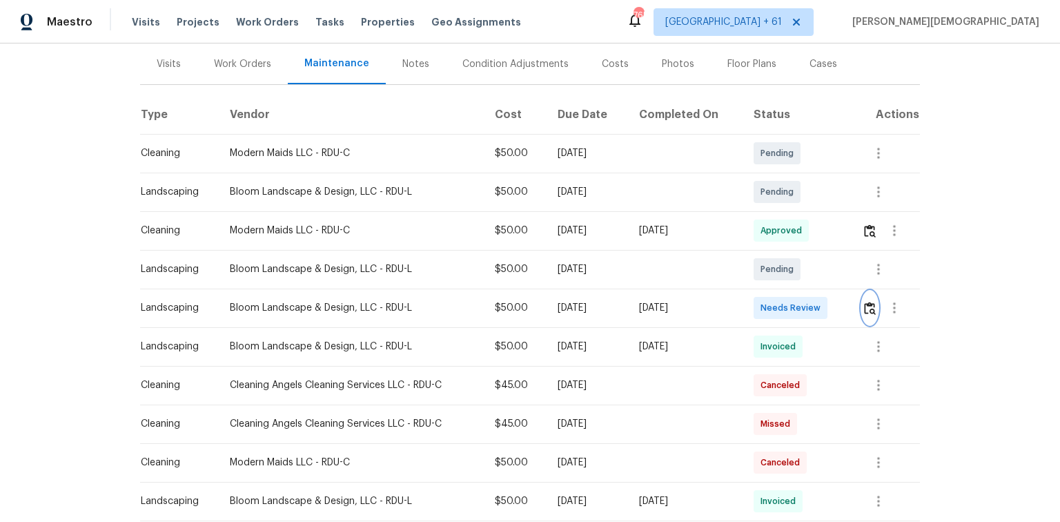
click at [866, 304] on img "button" at bounding box center [870, 308] width 12 height 13
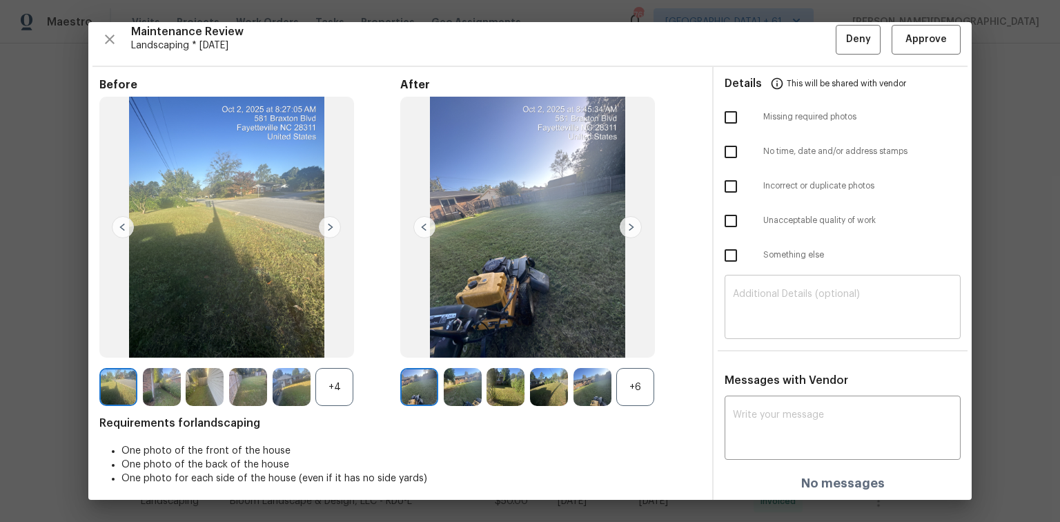
scroll to position [11, 0]
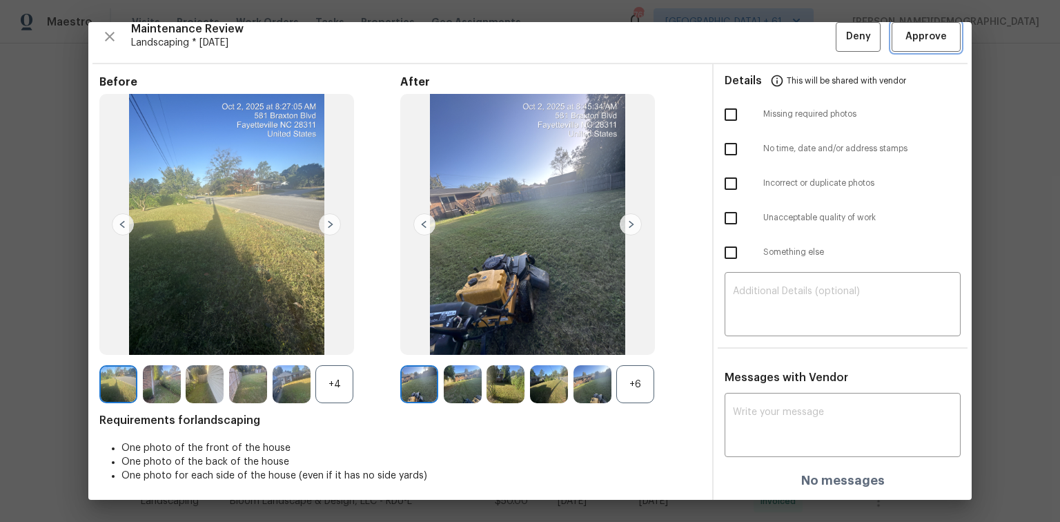
click at [911, 31] on span "Approve" at bounding box center [926, 36] width 41 height 17
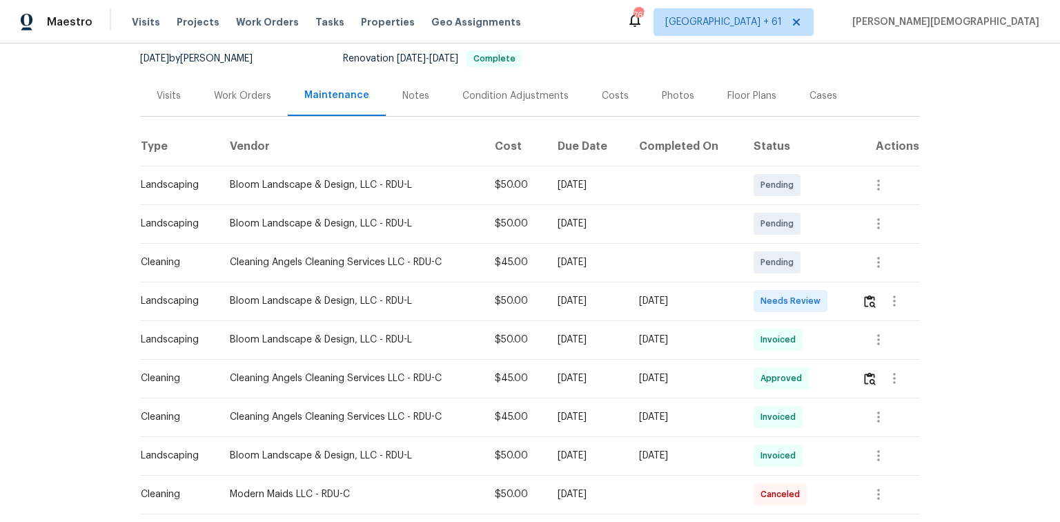
scroll to position [166, 0]
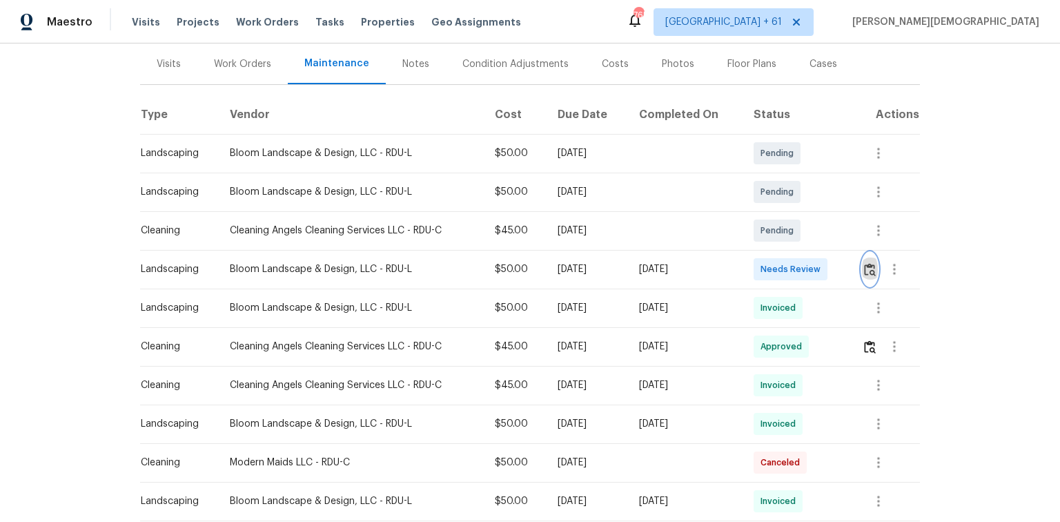
click at [754, 263] on img "button" at bounding box center [870, 269] width 12 height 13
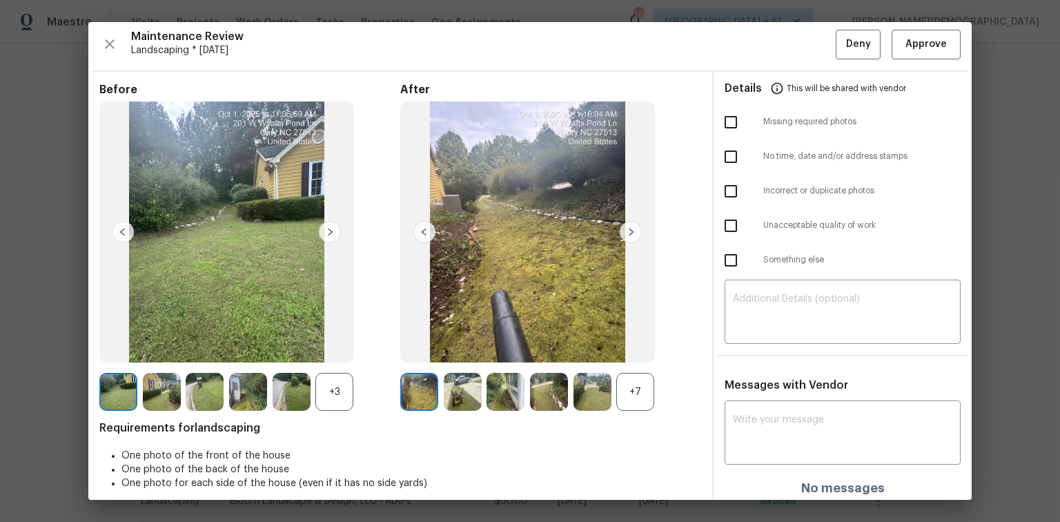
scroll to position [0, 0]
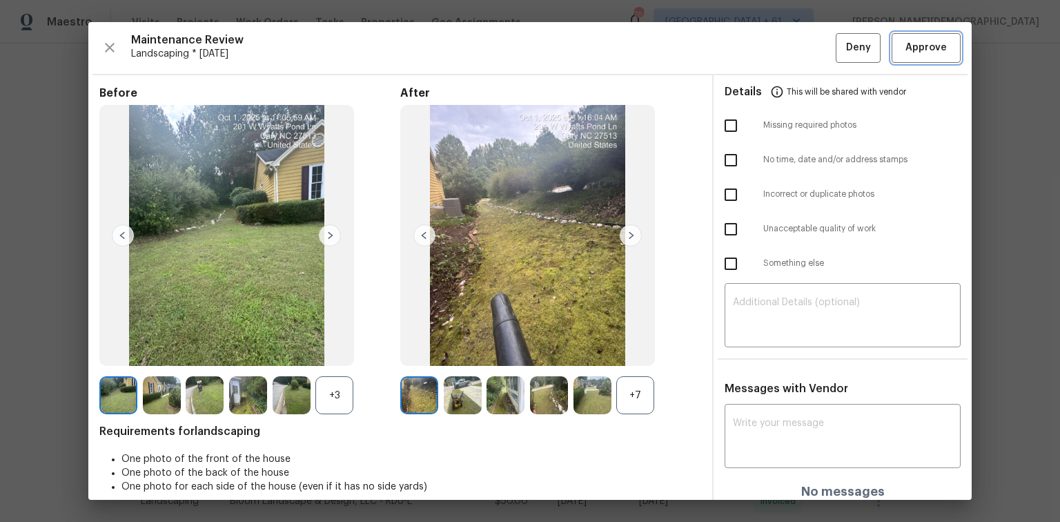
click at [754, 54] on span "Approve" at bounding box center [926, 47] width 41 height 17
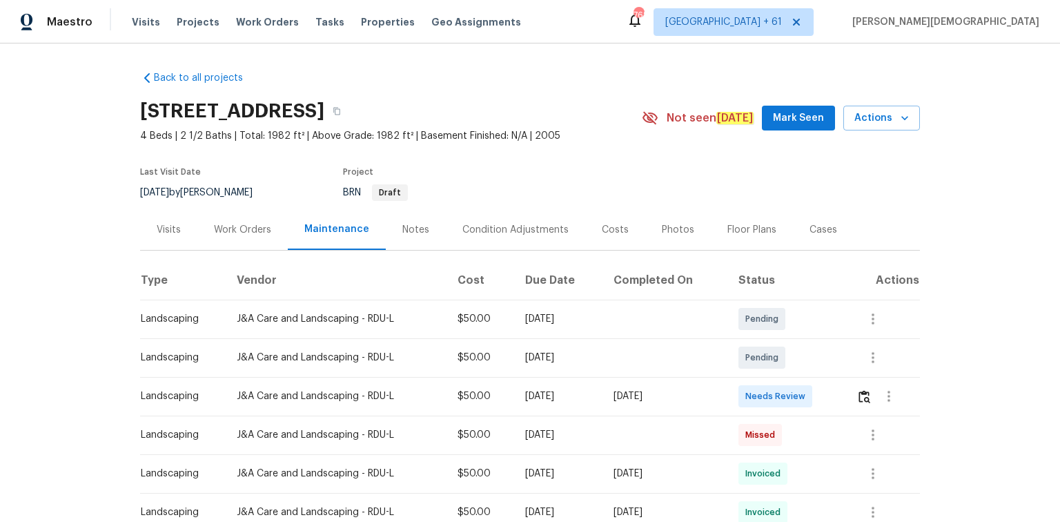
scroll to position [55, 0]
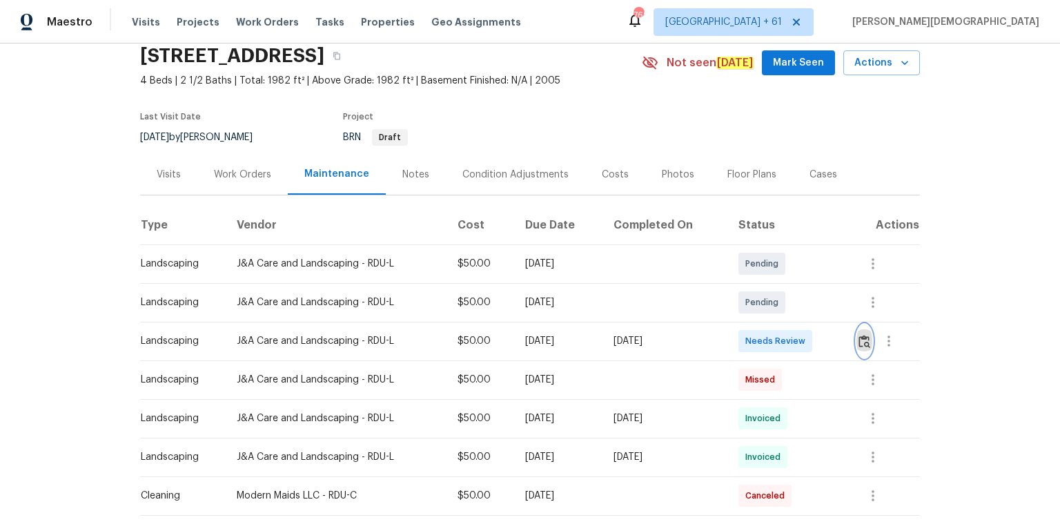
click at [754, 333] on button "button" at bounding box center [865, 340] width 16 height 33
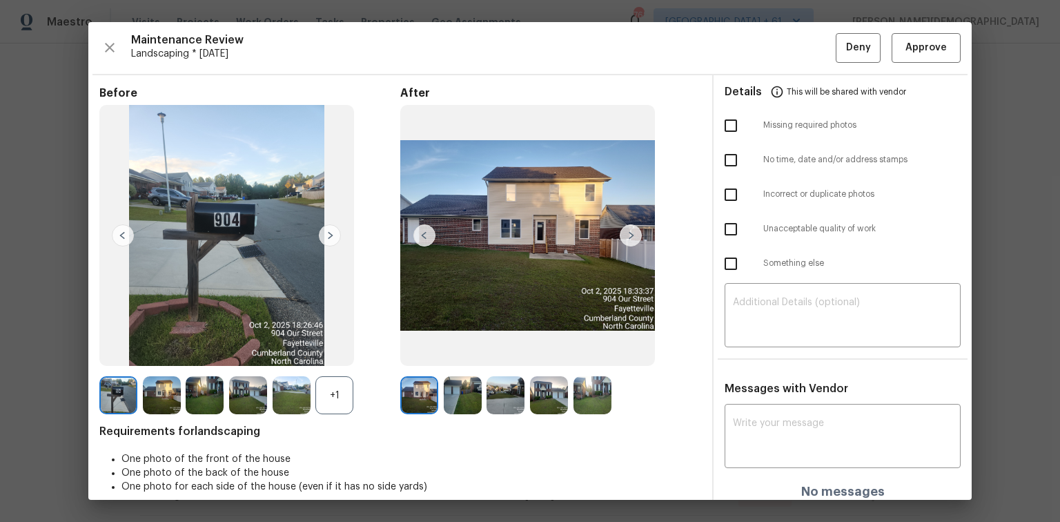
scroll to position [11, 0]
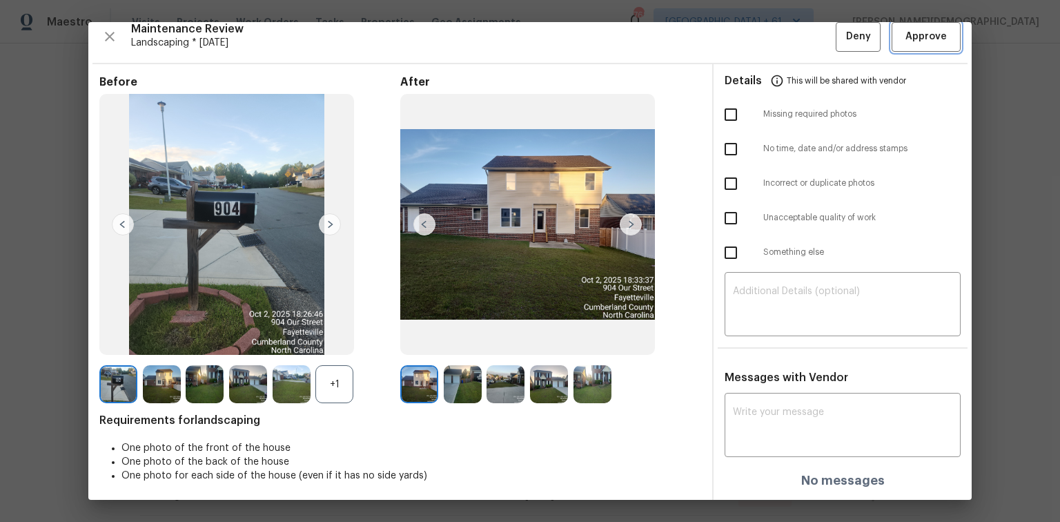
click at [754, 39] on span "Approve" at bounding box center [926, 36] width 41 height 17
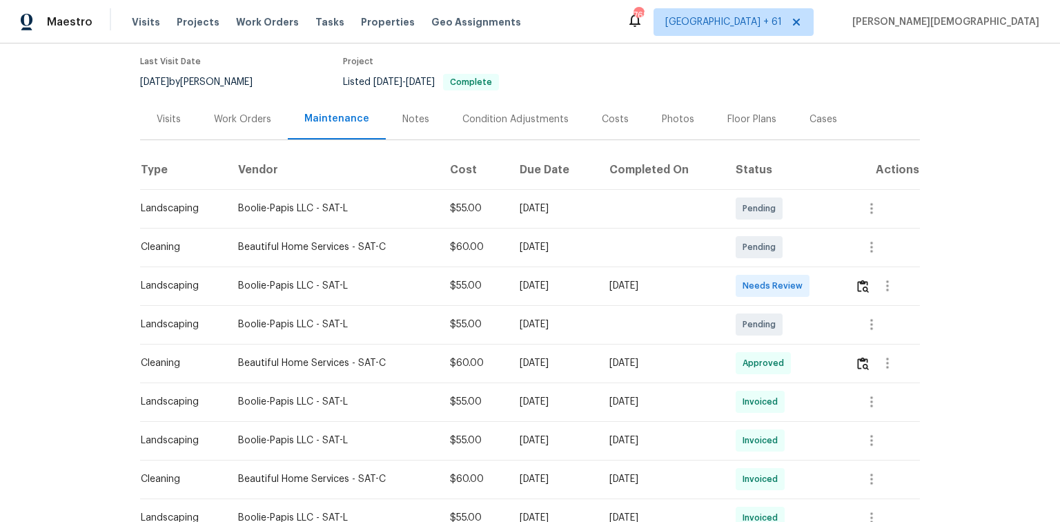
scroll to position [166, 0]
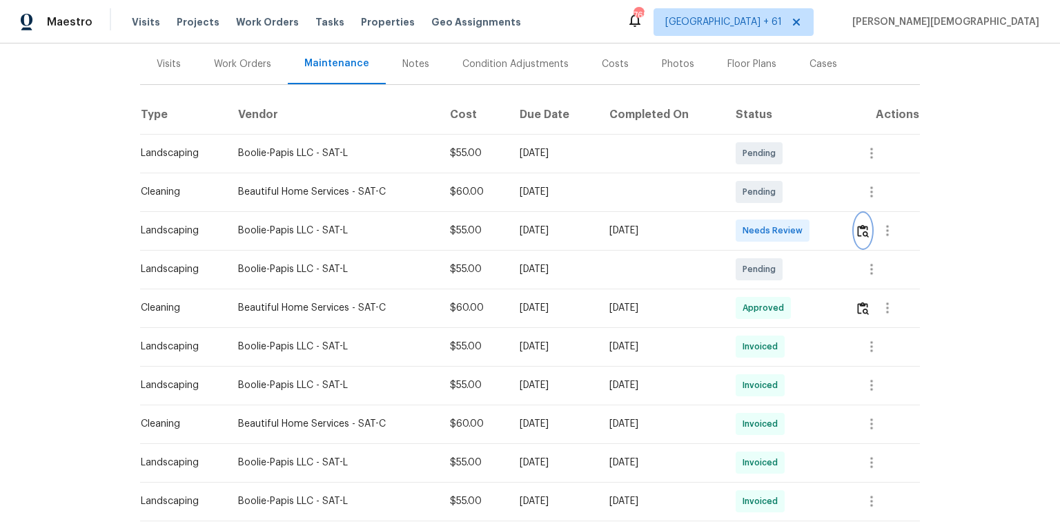
click at [754, 226] on img "button" at bounding box center [863, 230] width 12 height 13
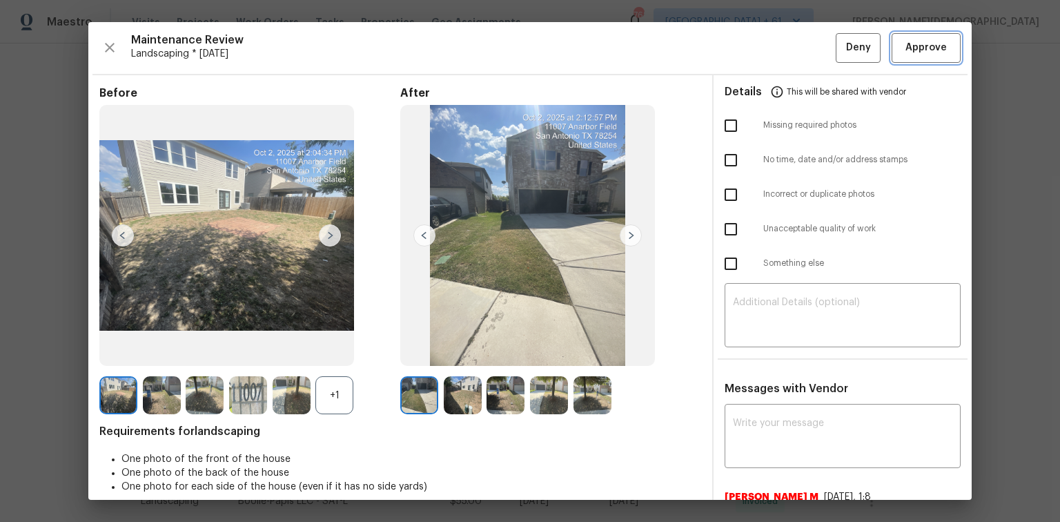
click at [754, 52] on button "Approve" at bounding box center [926, 48] width 69 height 30
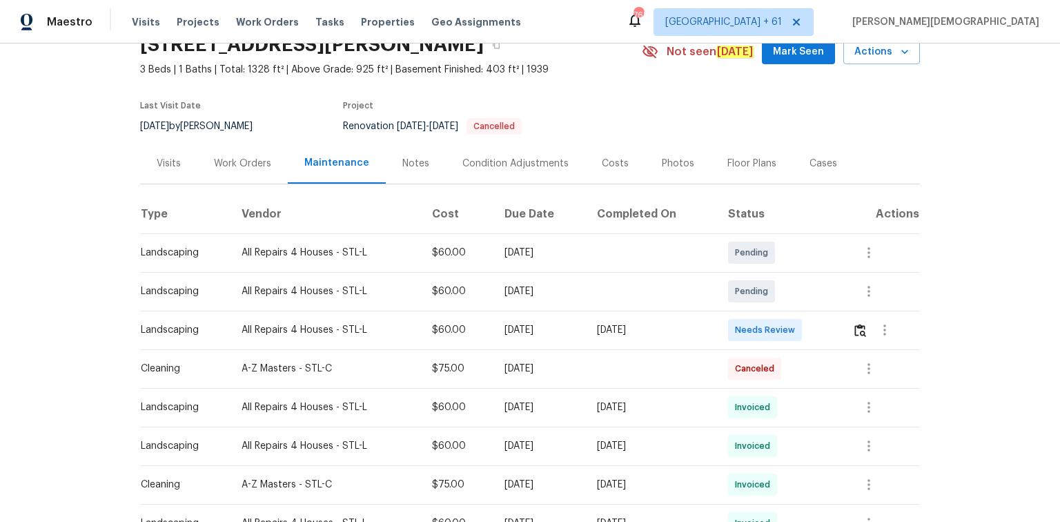
scroll to position [166, 0]
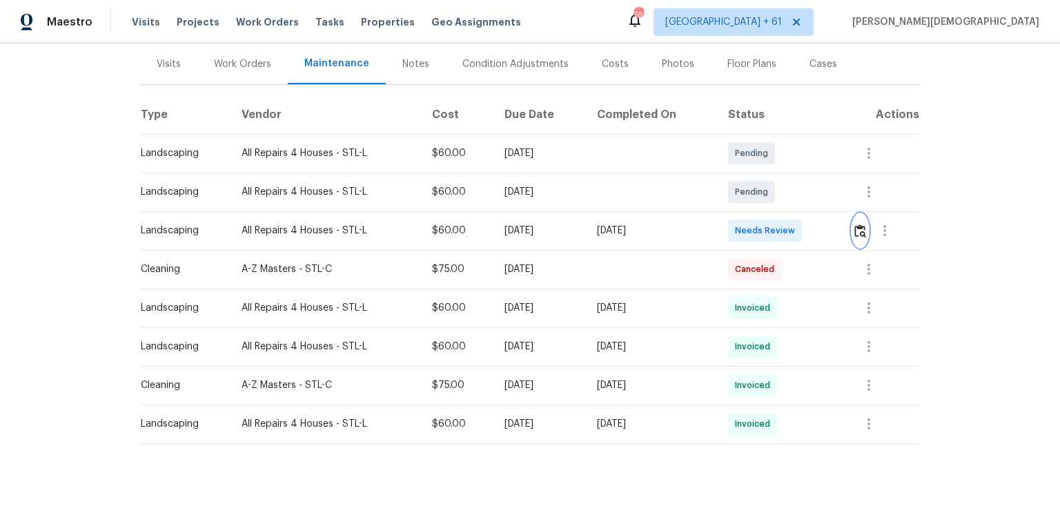
click at [857, 228] on img "button" at bounding box center [861, 230] width 12 height 13
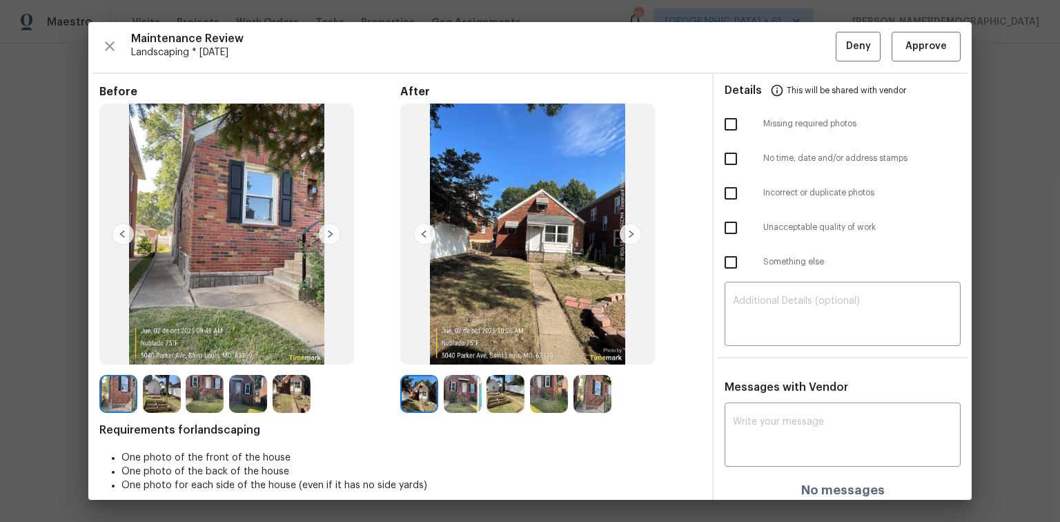
scroll to position [0, 0]
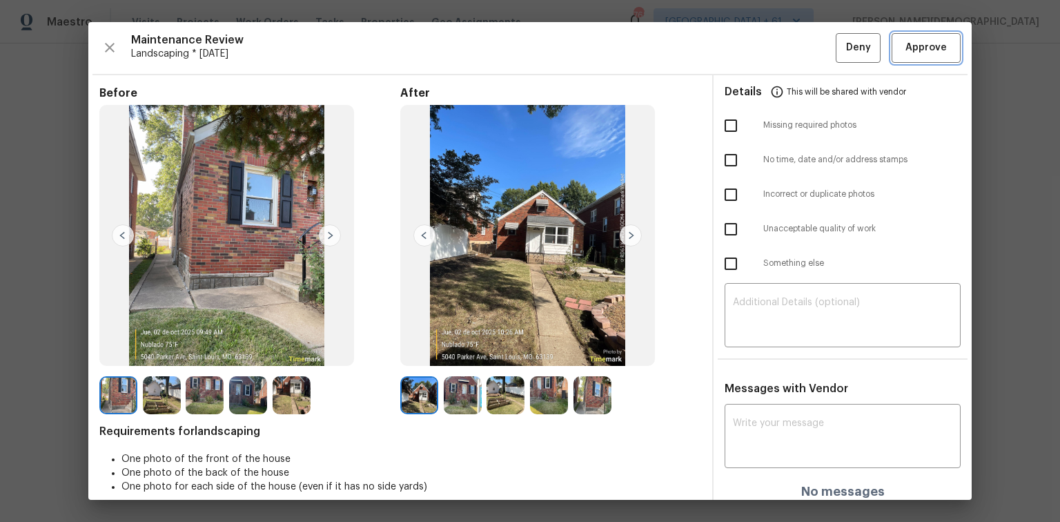
click at [911, 48] on span "Approve" at bounding box center [926, 47] width 41 height 17
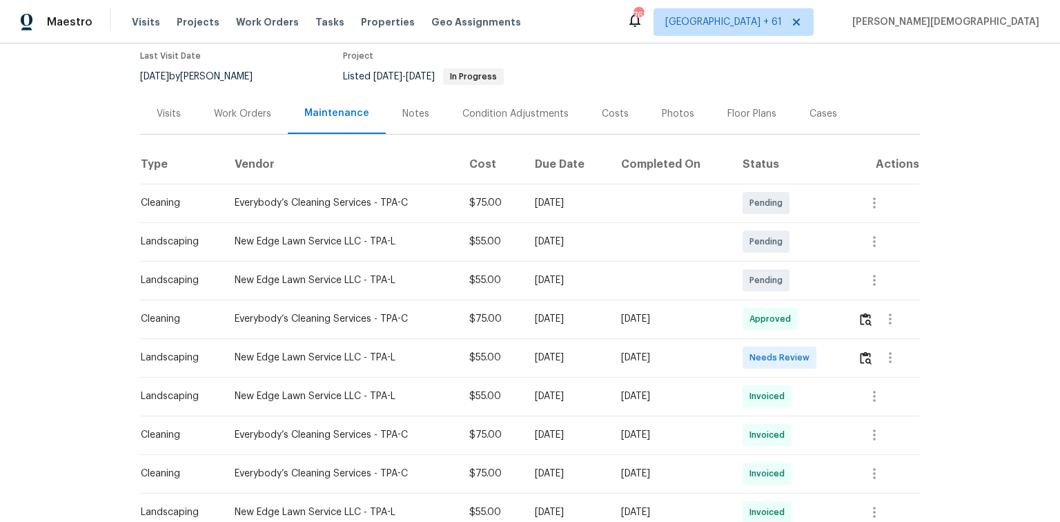
scroll to position [221, 0]
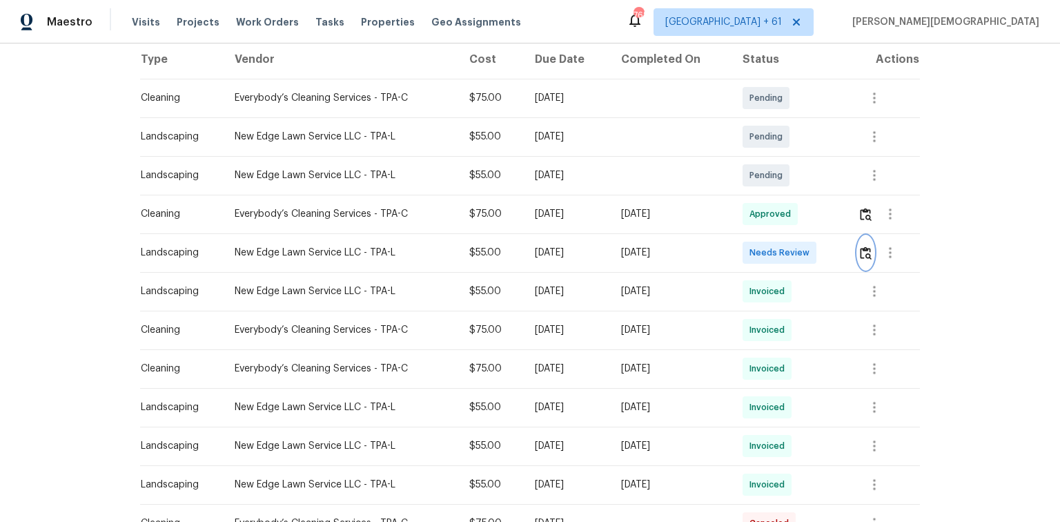
click at [754, 251] on img "button" at bounding box center [866, 252] width 12 height 13
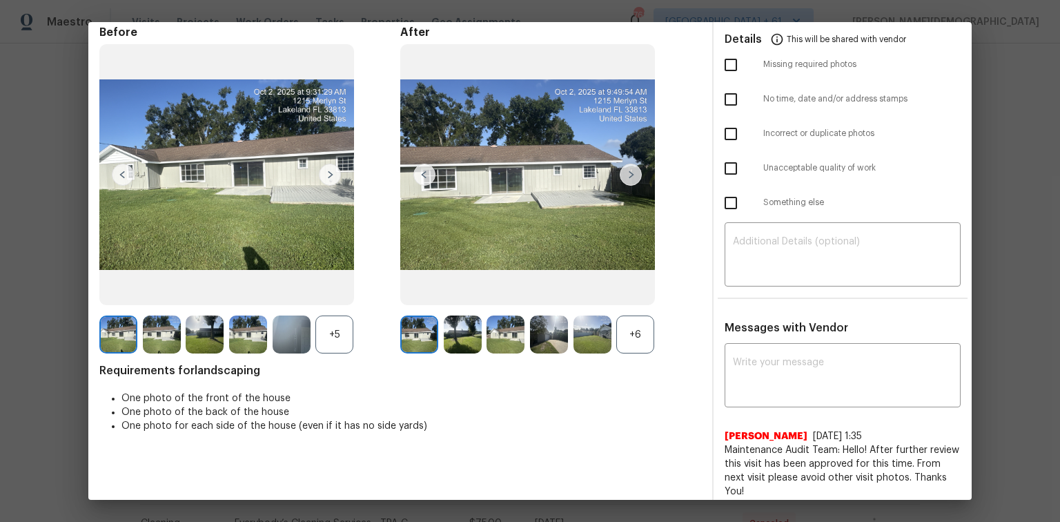
scroll to position [0, 0]
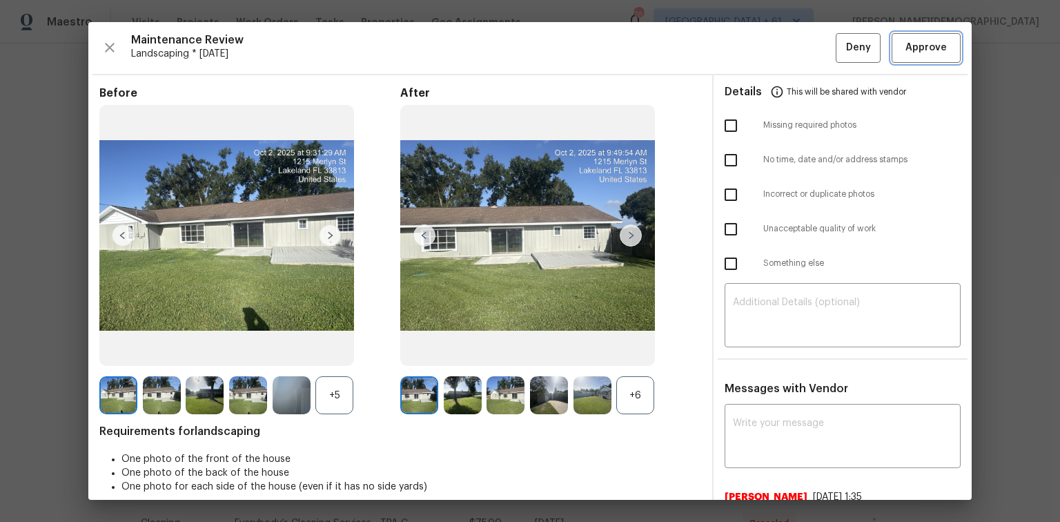
click at [754, 41] on span "Approve" at bounding box center [926, 47] width 41 height 17
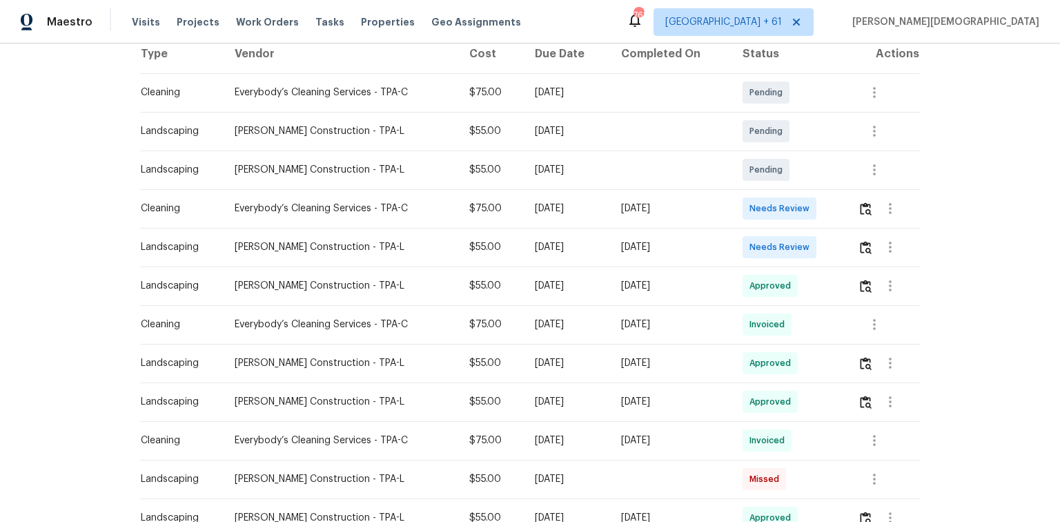
scroll to position [276, 0]
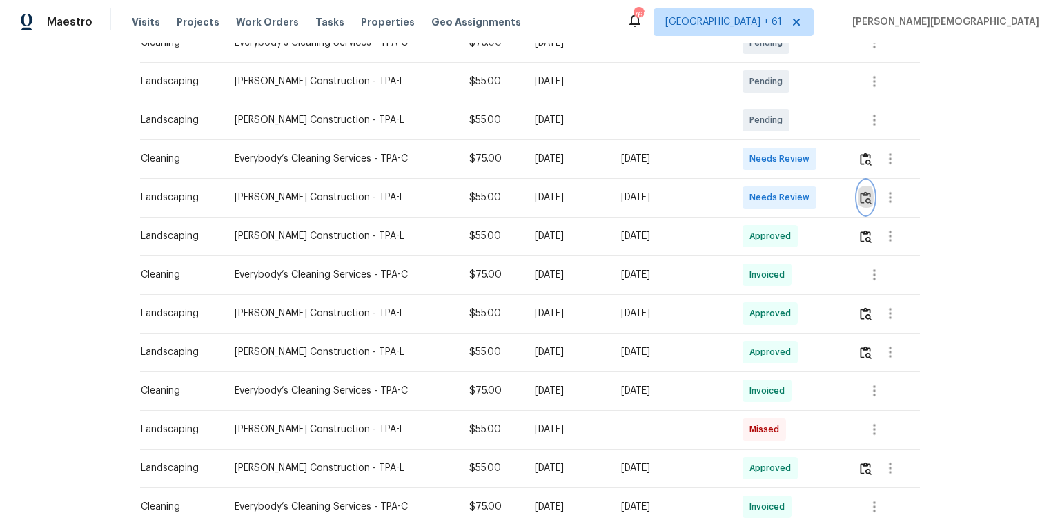
click at [754, 191] on img "button" at bounding box center [866, 197] width 12 height 13
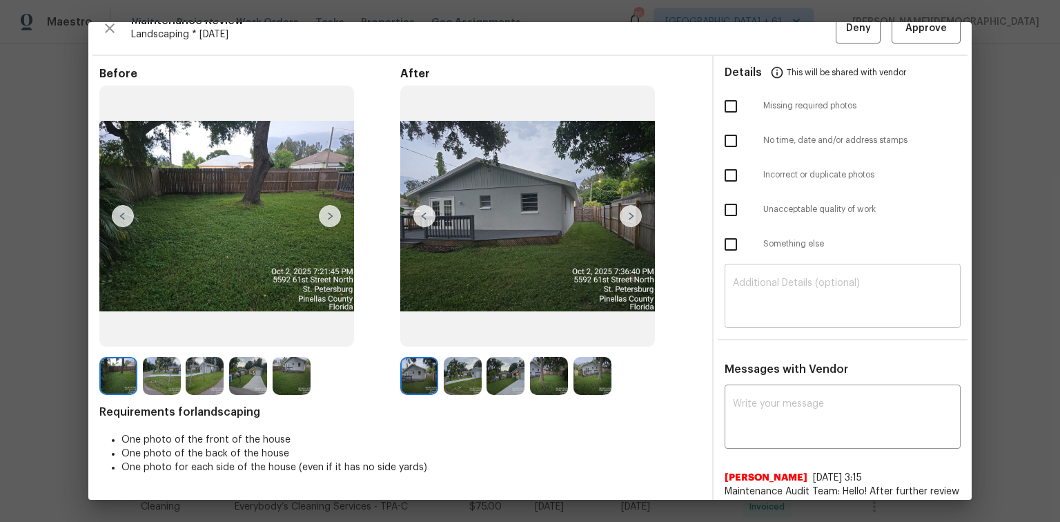
scroll to position [0, 0]
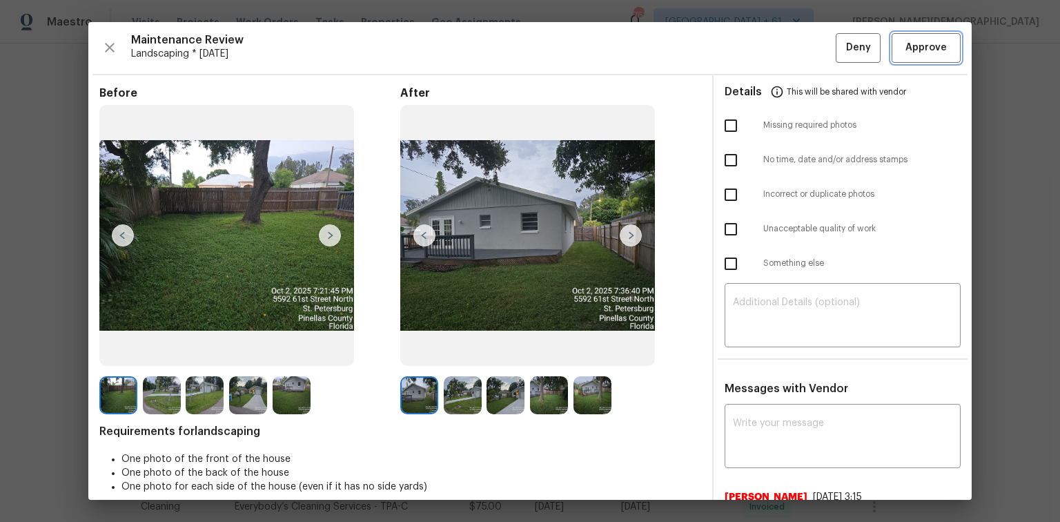
drag, startPoint x: 930, startPoint y: 48, endPoint x: 943, endPoint y: 162, distance: 115.3
click at [754, 48] on span "Approve" at bounding box center [926, 47] width 41 height 17
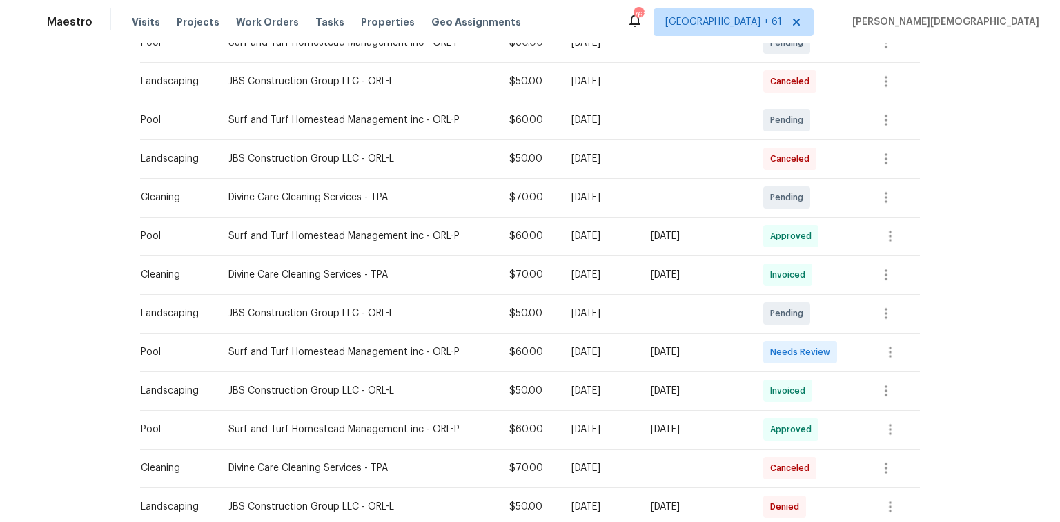
scroll to position [442, 0]
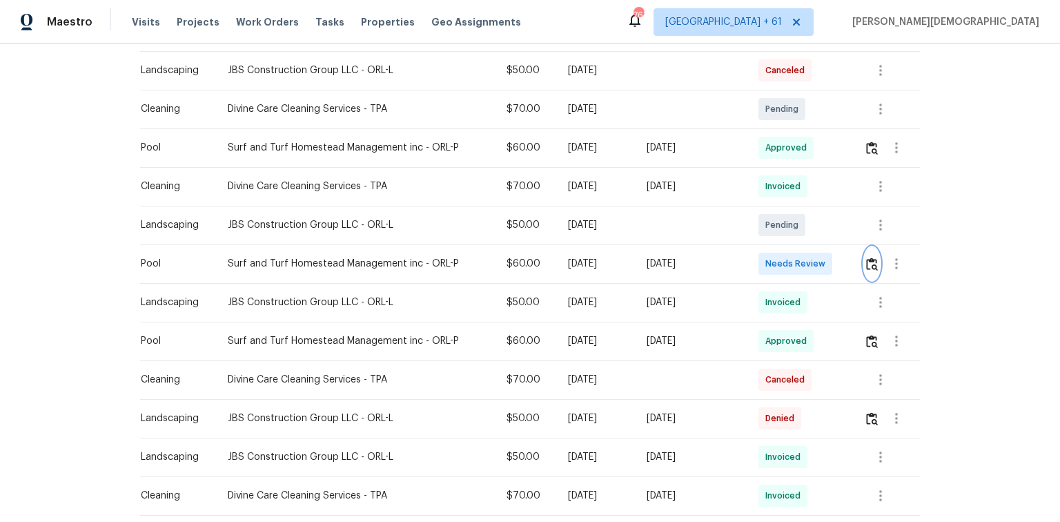
click at [754, 258] on img "button" at bounding box center [872, 263] width 12 height 13
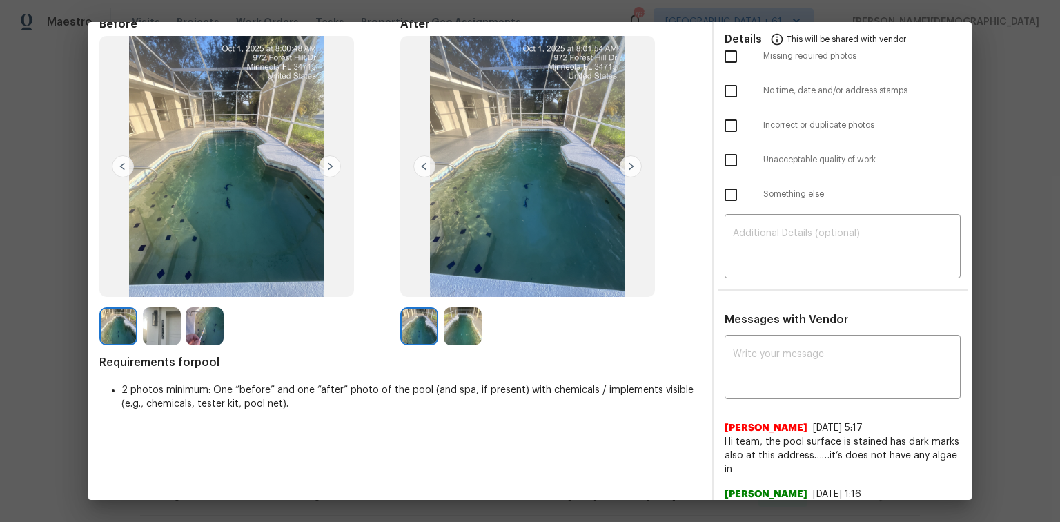
scroll to position [0, 0]
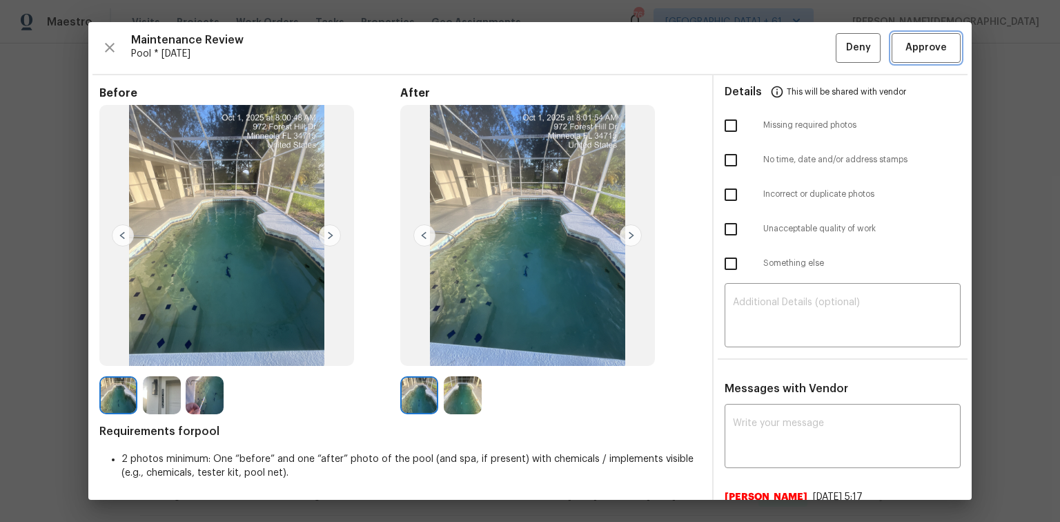
click at [754, 50] on span "Approve" at bounding box center [926, 47] width 41 height 17
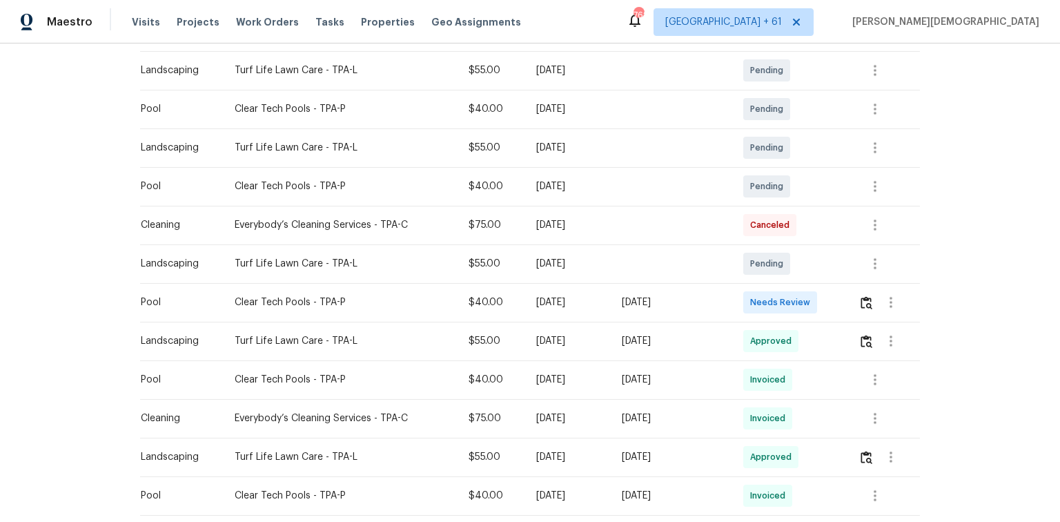
scroll to position [276, 0]
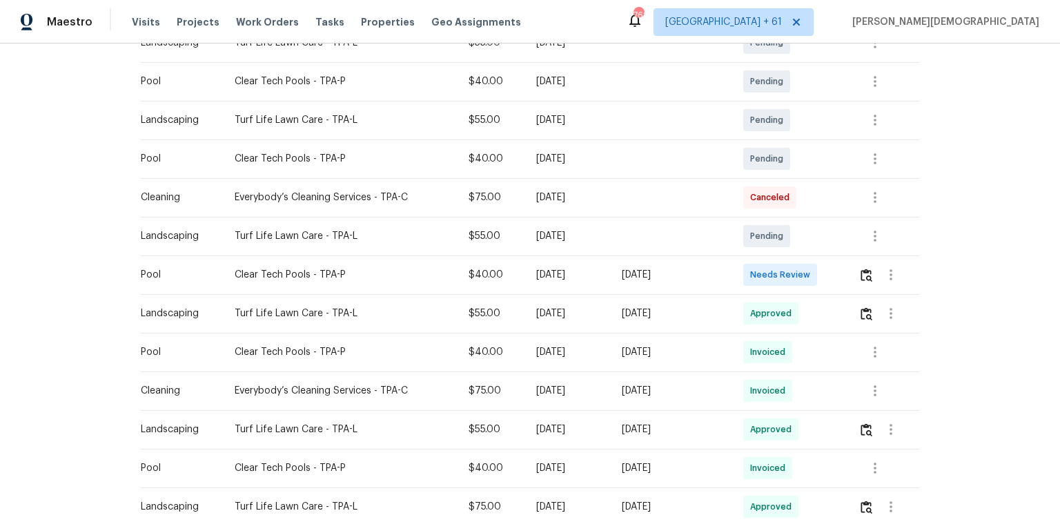
click at [857, 275] on td at bounding box center [884, 274] width 72 height 39
click at [864, 272] on img "button" at bounding box center [867, 275] width 12 height 13
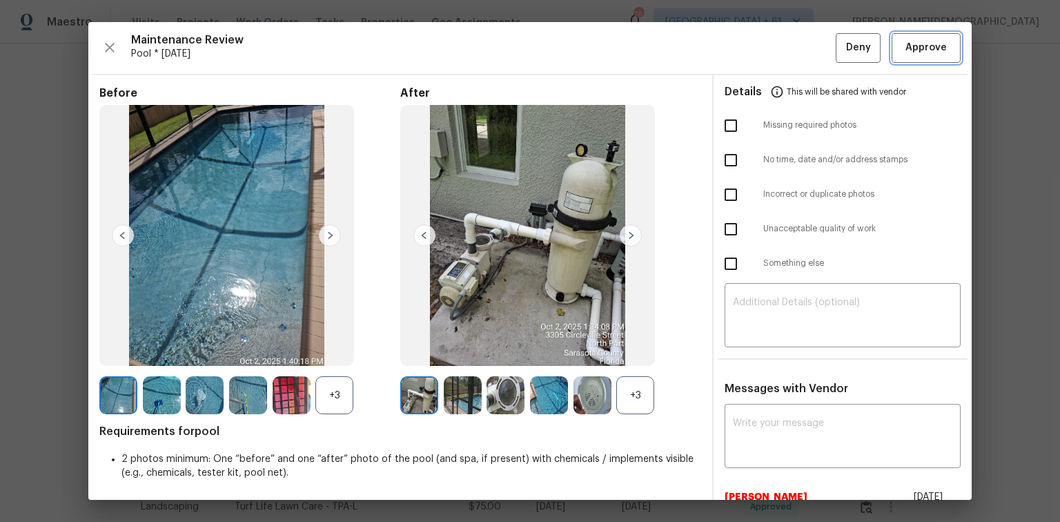
click at [903, 59] on button "Approve" at bounding box center [926, 48] width 69 height 30
